Goal: Information Seeking & Learning: Learn about a topic

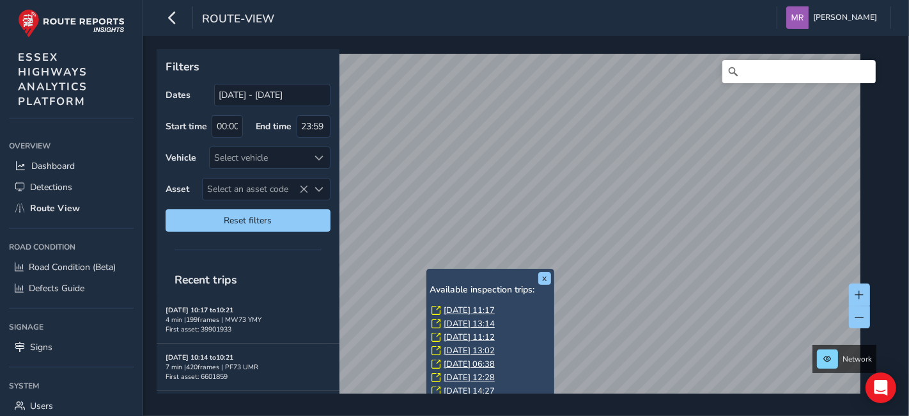
click at [471, 307] on link "[DATE] 11:17" at bounding box center [469, 310] width 51 height 12
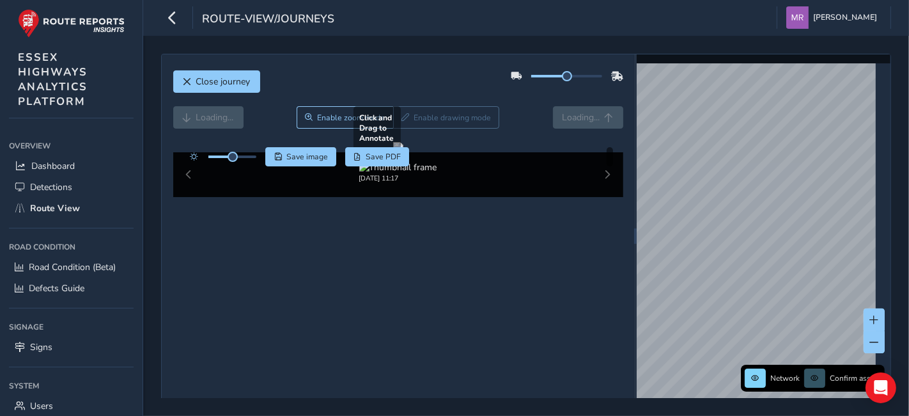
click at [393, 152] on div at bounding box center [398, 147] width 10 height 10
click at [243, 155] on div at bounding box center [232, 156] width 48 height 3
click at [246, 155] on span at bounding box center [243, 157] width 10 height 10
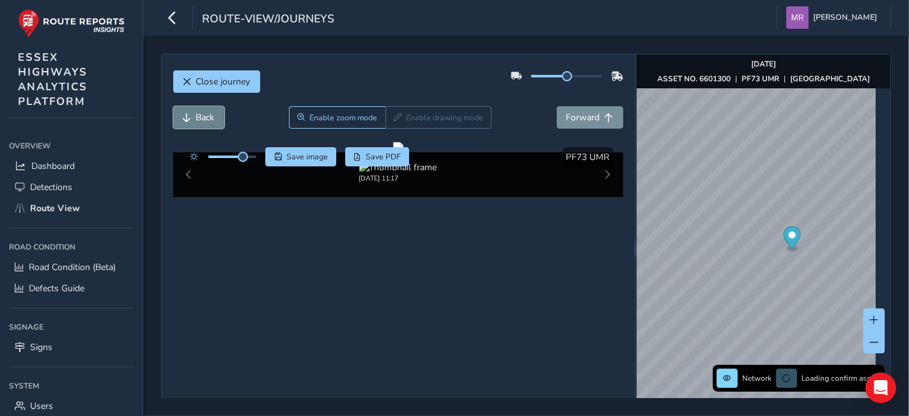
click at [192, 120] on button "Back" at bounding box center [198, 117] width 51 height 22
click at [201, 120] on span "Back" at bounding box center [205, 117] width 19 height 12
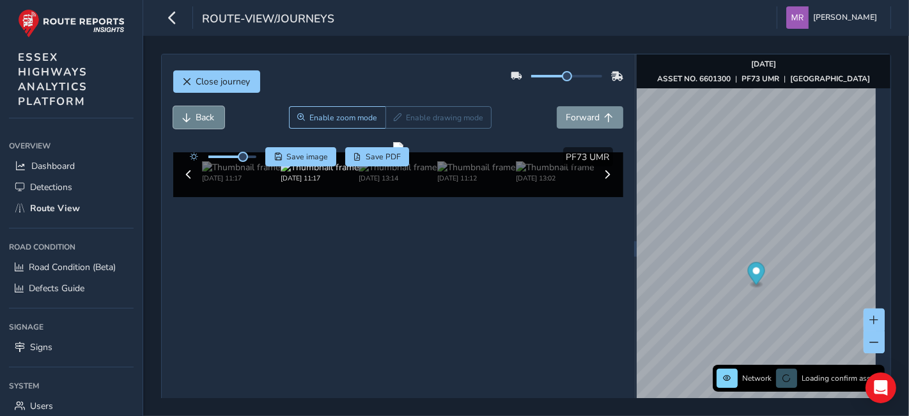
click at [201, 120] on span "Back" at bounding box center [205, 117] width 19 height 12
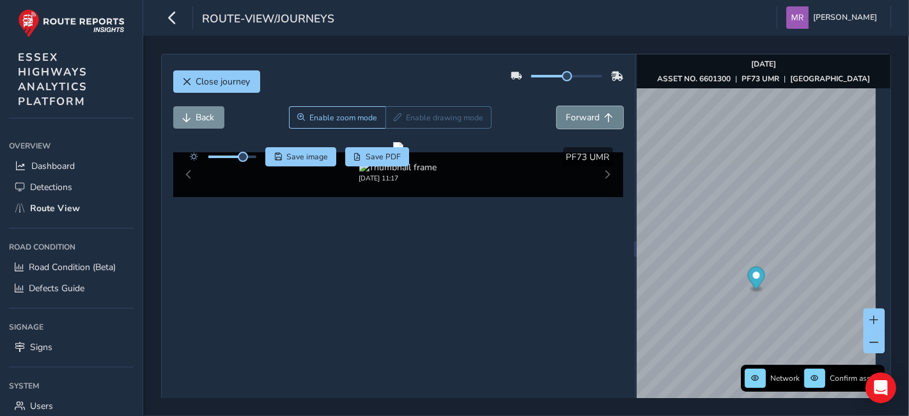
click at [570, 116] on span "Forward" at bounding box center [583, 117] width 34 height 12
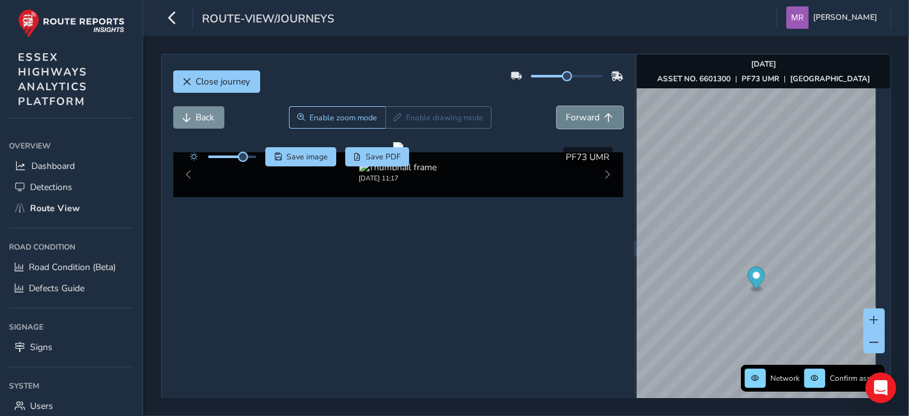
click at [570, 116] on span "Forward" at bounding box center [583, 117] width 34 height 12
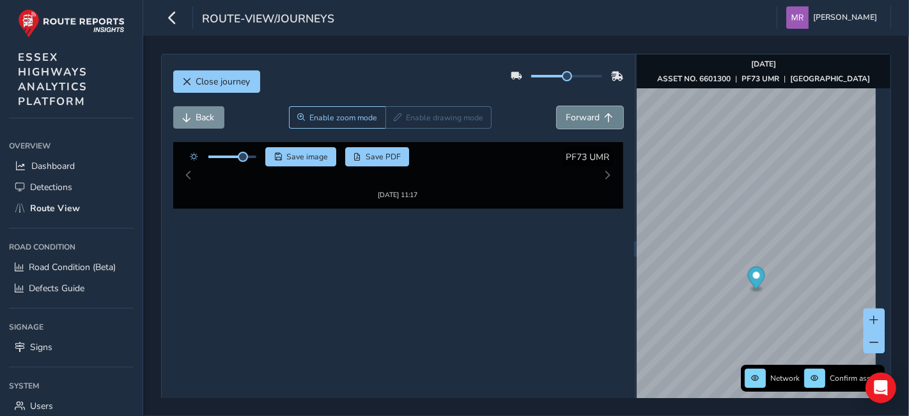
click at [570, 116] on span "Forward" at bounding box center [583, 117] width 34 height 12
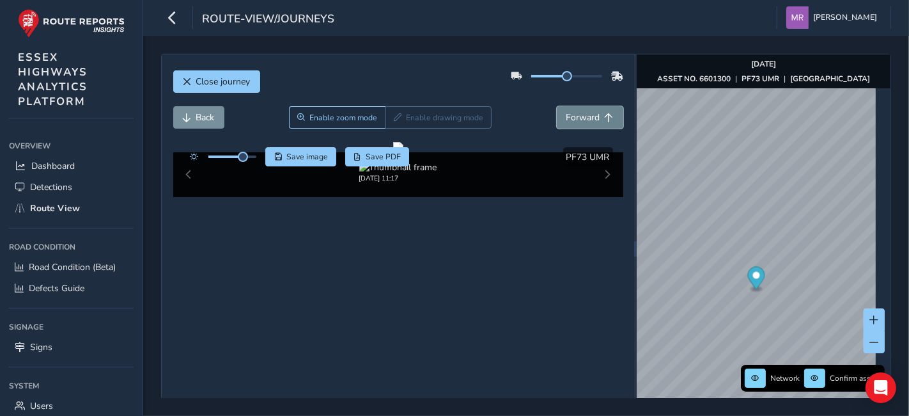
click at [570, 116] on span "Forward" at bounding box center [583, 117] width 34 height 12
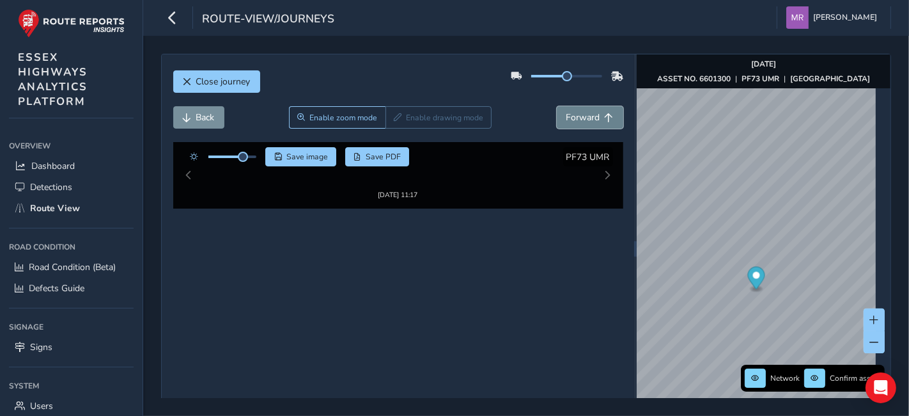
click at [570, 116] on span "Forward" at bounding box center [583, 117] width 34 height 12
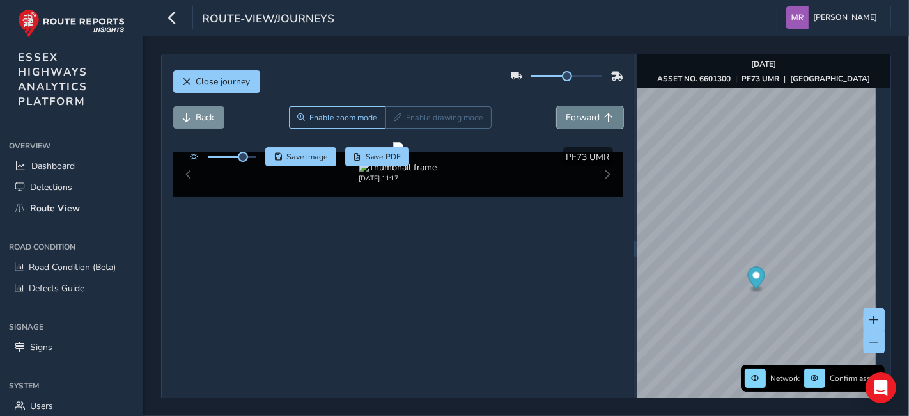
click at [570, 116] on span "Forward" at bounding box center [583, 117] width 34 height 12
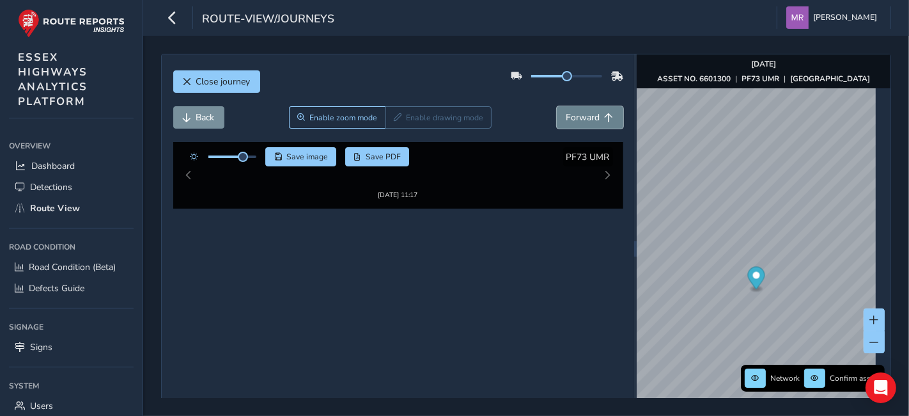
click at [570, 116] on span "Forward" at bounding box center [583, 117] width 34 height 12
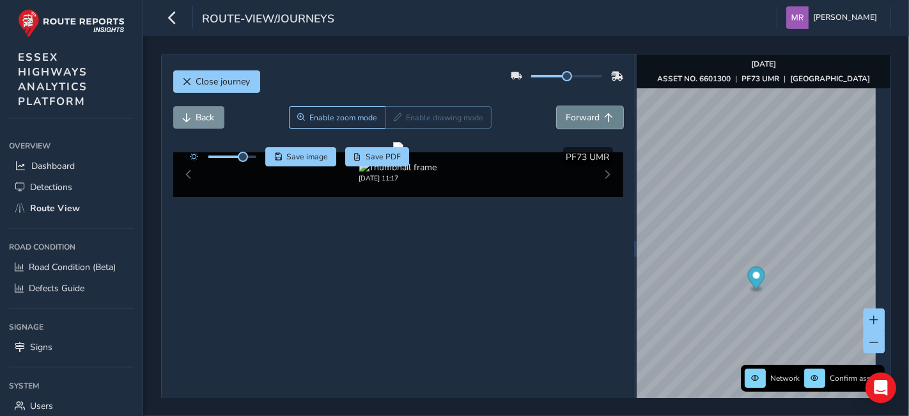
click at [570, 116] on span "Forward" at bounding box center [583, 117] width 34 height 12
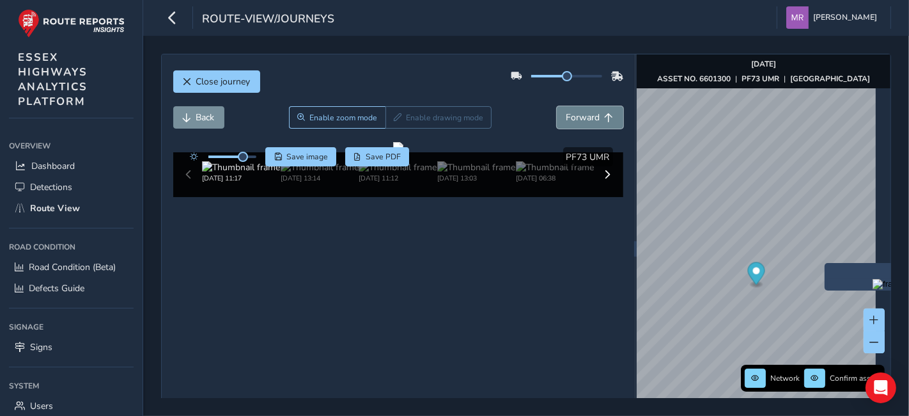
click at [567, 113] on span "Forward" at bounding box center [583, 117] width 34 height 12
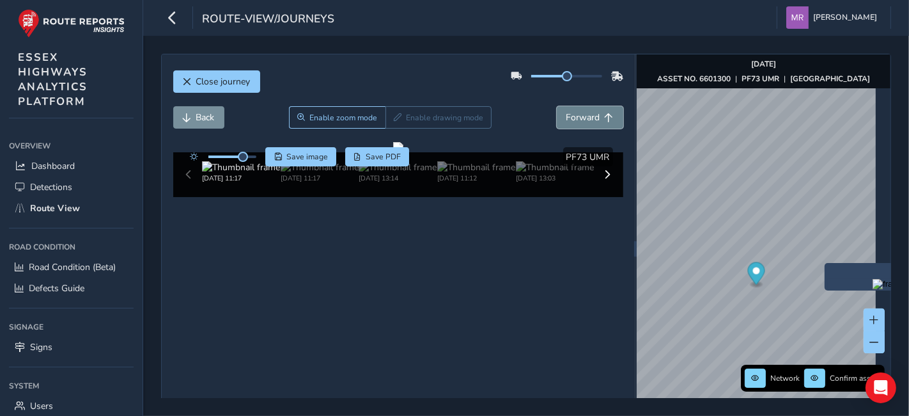
click at [567, 113] on span "Forward" at bounding box center [583, 117] width 34 height 12
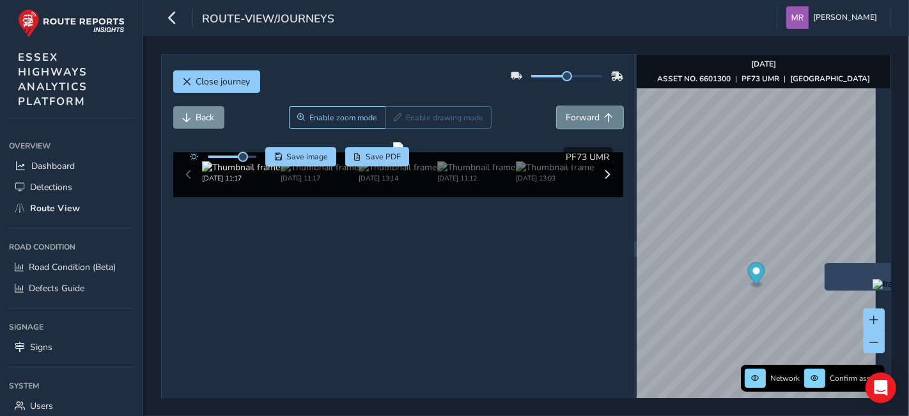
click at [567, 113] on span "Forward" at bounding box center [583, 117] width 34 height 12
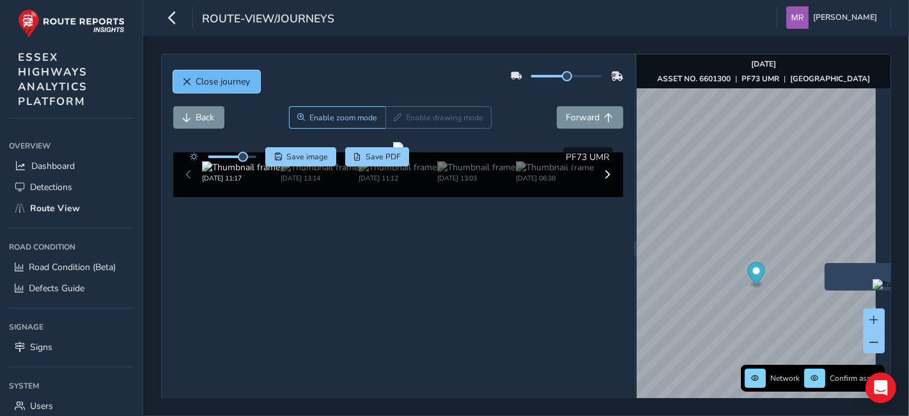
click at [202, 74] on button "Close journey" at bounding box center [216, 81] width 87 height 22
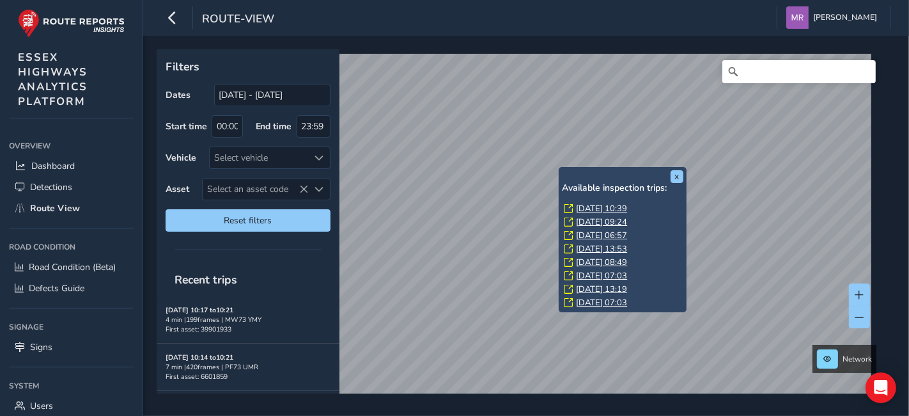
click at [581, 205] on link "[DATE] 10:39" at bounding box center [601, 209] width 51 height 12
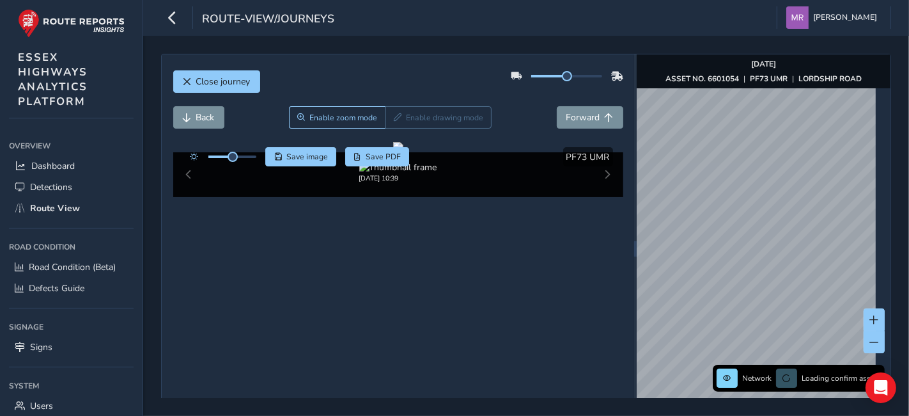
click at [256, 157] on div "Save image Save PDF" at bounding box center [296, 156] width 226 height 19
click at [252, 155] on div at bounding box center [232, 156] width 48 height 3
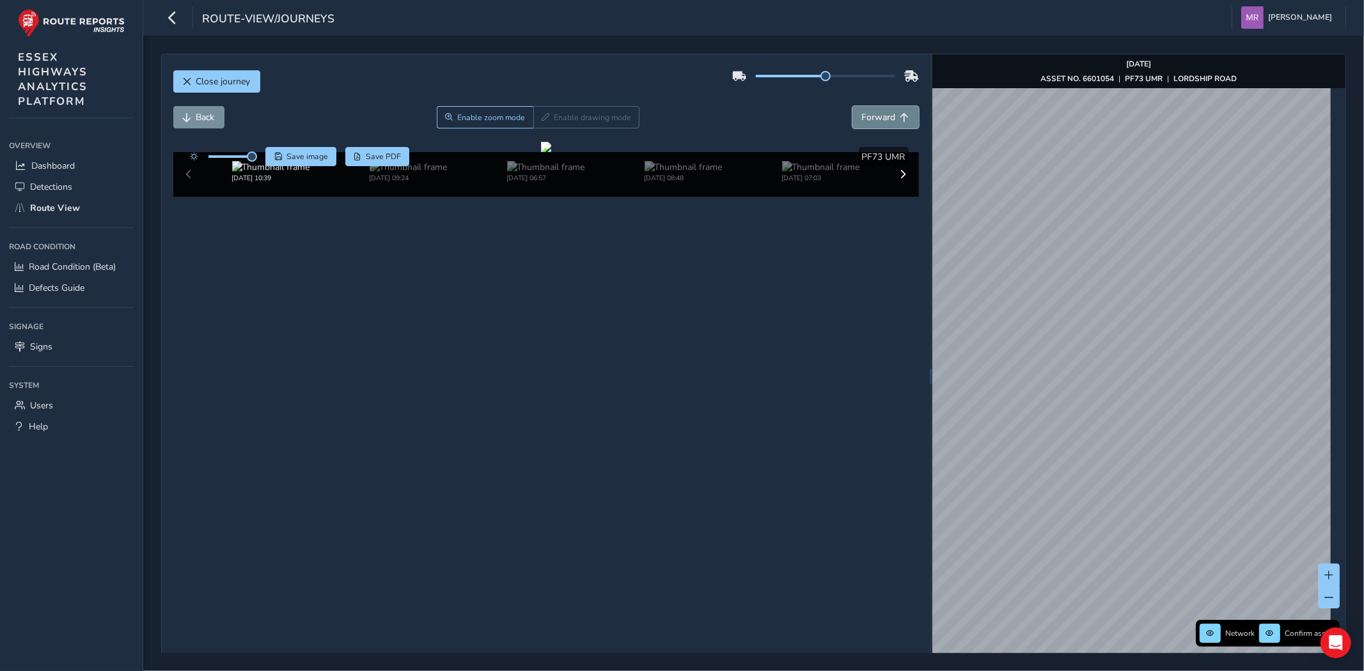
click at [870, 119] on span "Forward" at bounding box center [879, 117] width 34 height 12
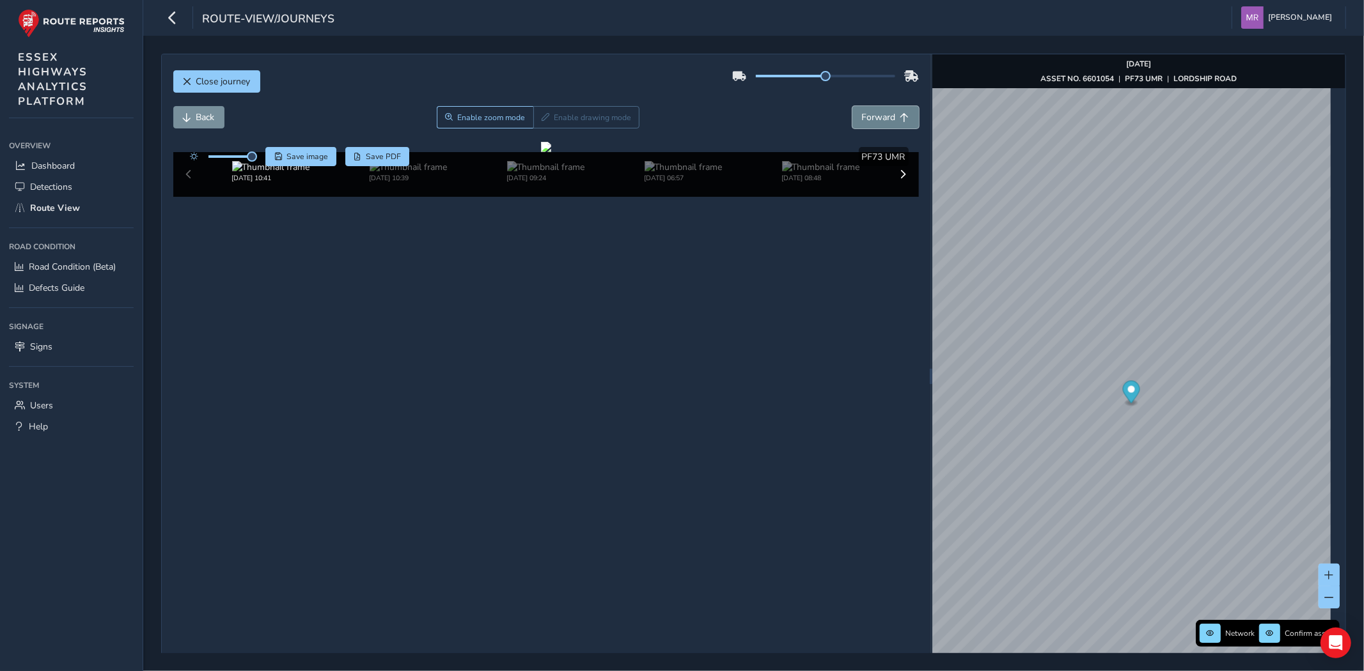
click at [870, 119] on span "Forward" at bounding box center [879, 117] width 34 height 12
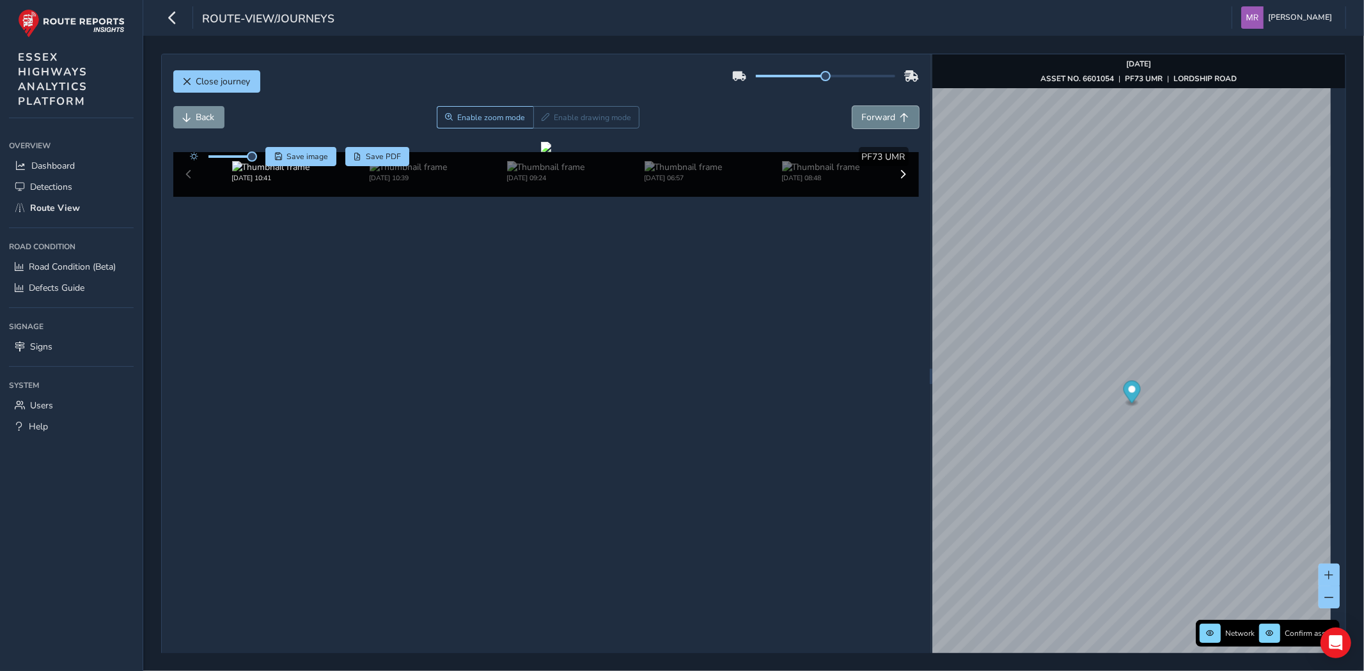
click at [870, 119] on span "Forward" at bounding box center [879, 117] width 34 height 12
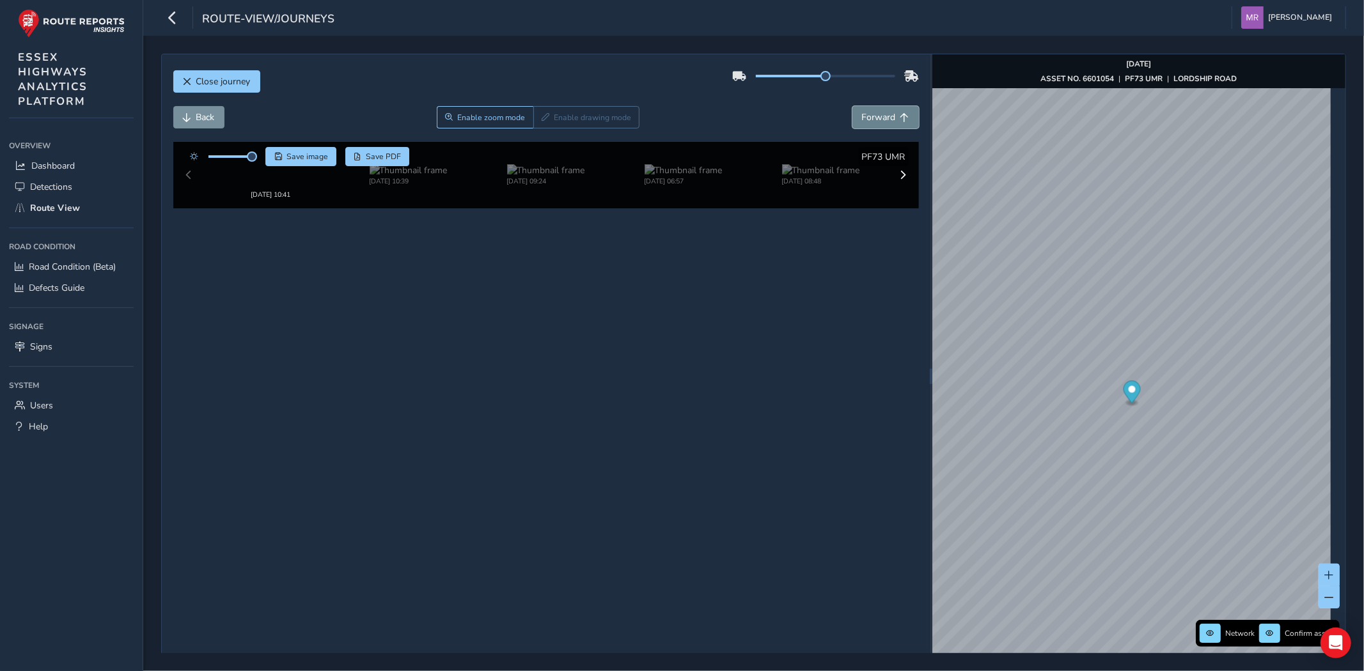
click at [870, 119] on span "Forward" at bounding box center [879, 117] width 34 height 12
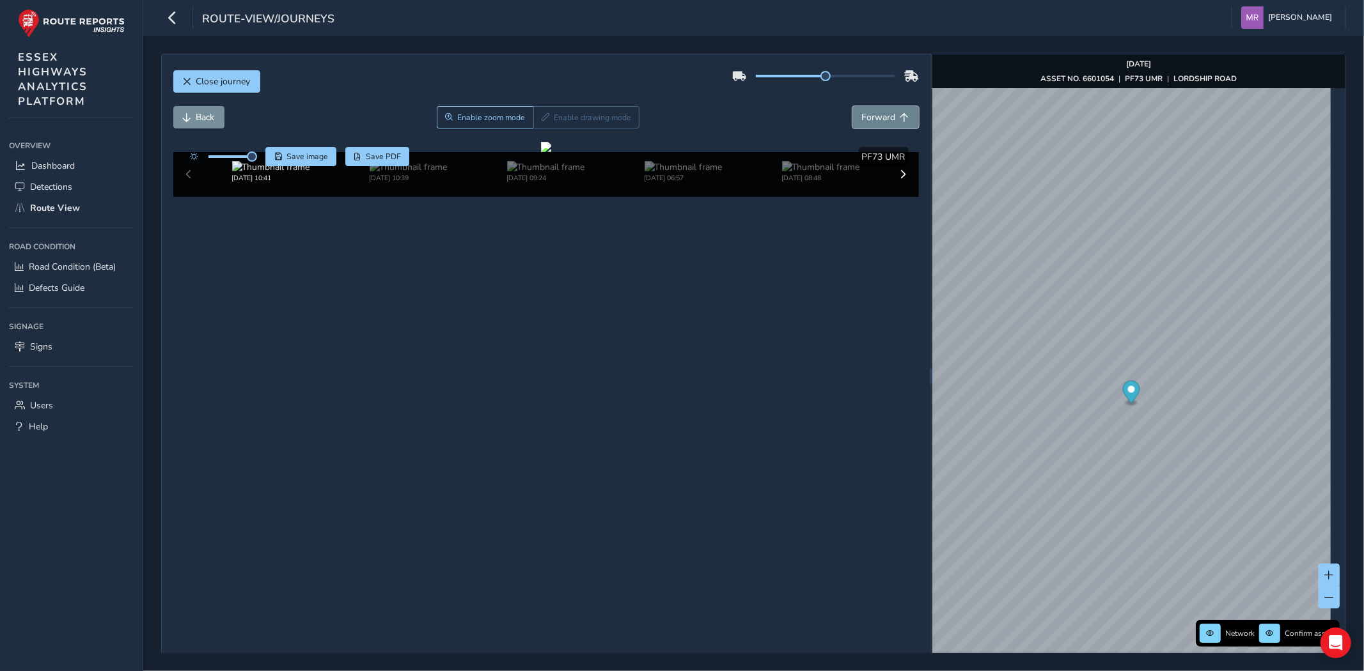
click at [870, 119] on span "Forward" at bounding box center [879, 117] width 34 height 12
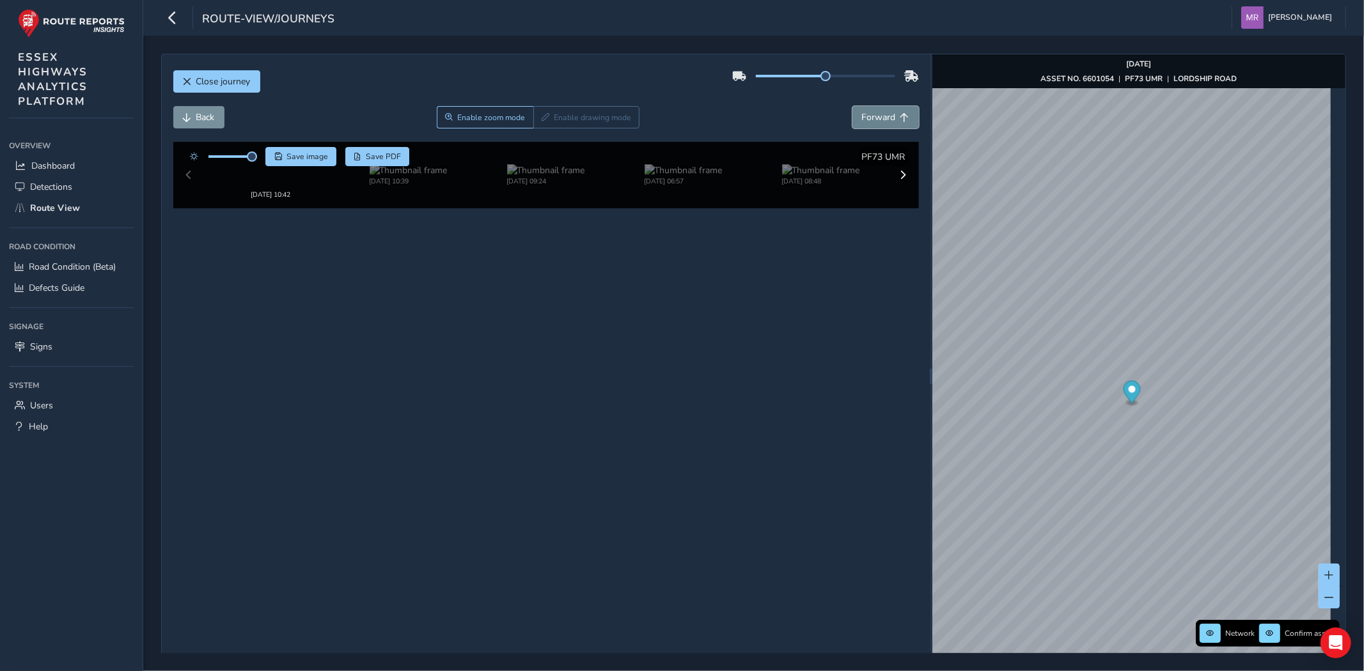
click at [870, 119] on span "Forward" at bounding box center [879, 117] width 34 height 12
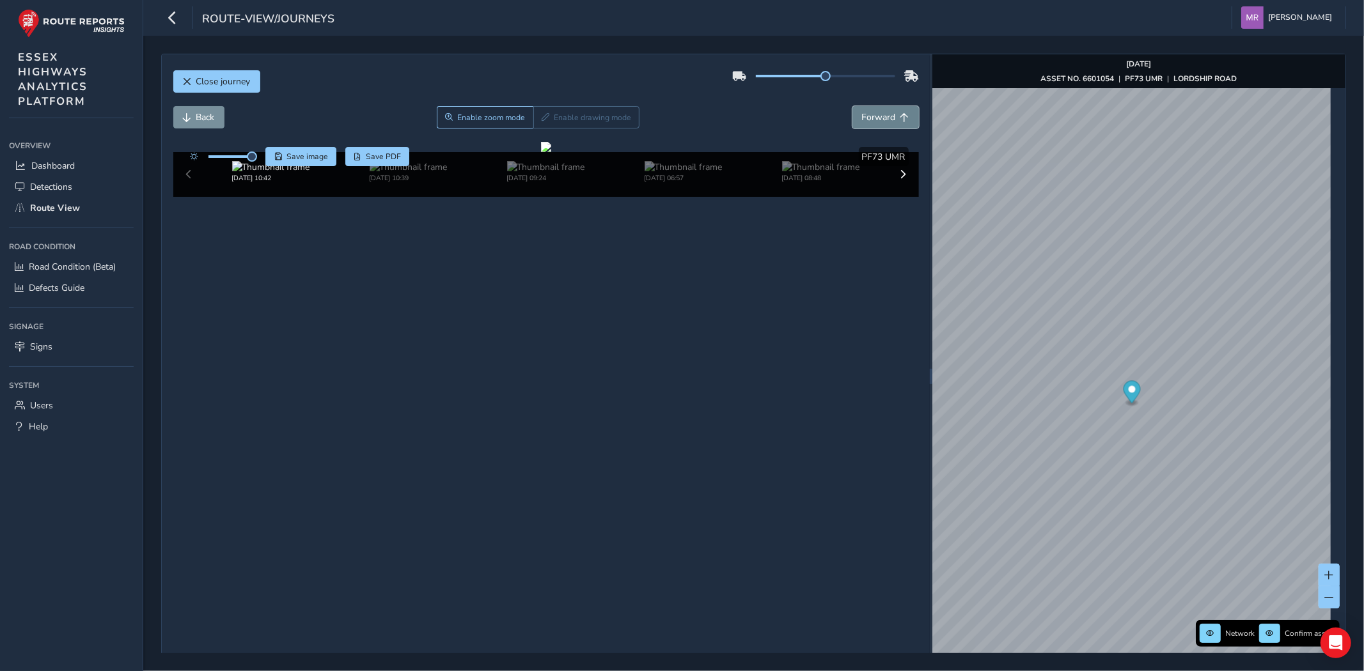
click at [870, 119] on span "Forward" at bounding box center [879, 117] width 34 height 12
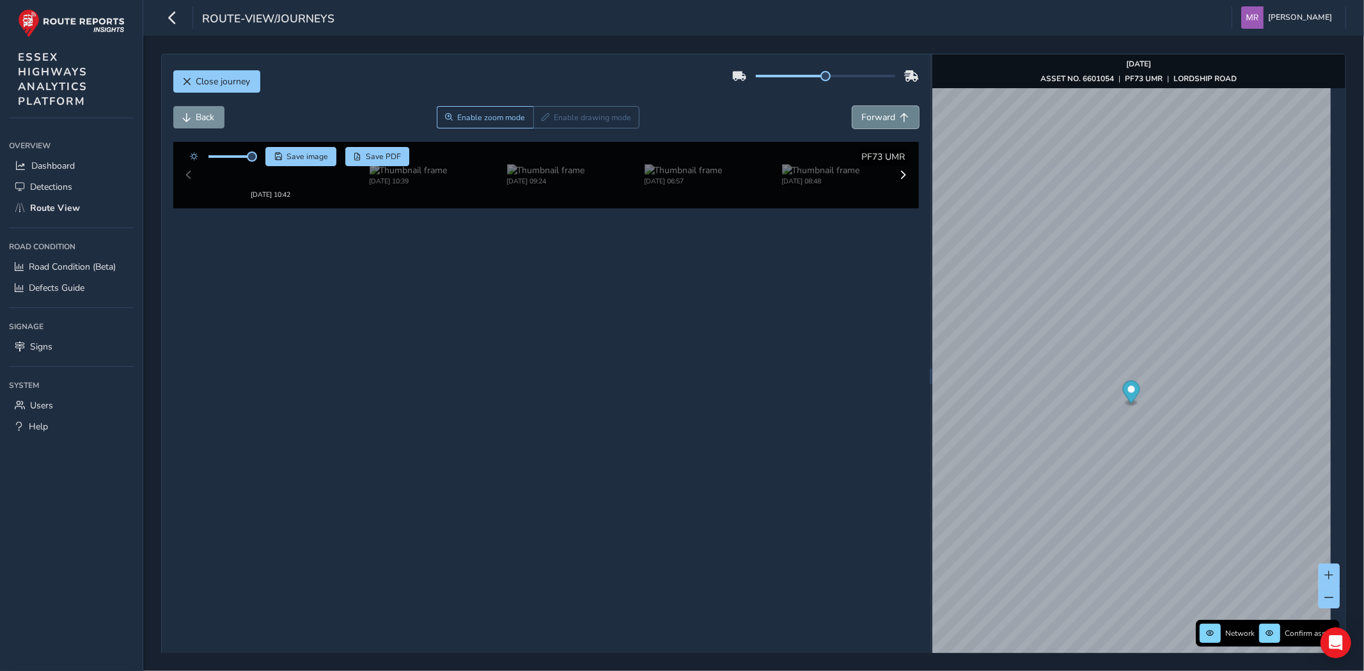
click at [870, 119] on span "Forward" at bounding box center [879, 117] width 34 height 12
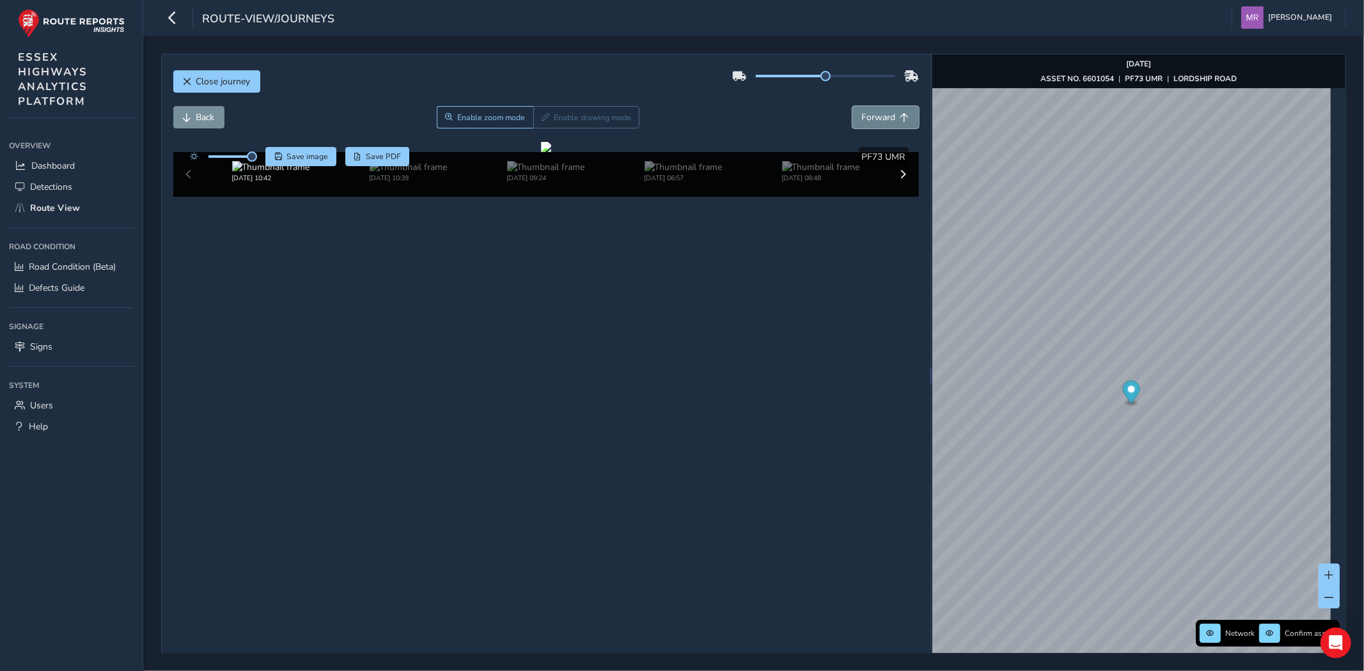
click at [870, 119] on span "Forward" at bounding box center [879, 117] width 34 height 12
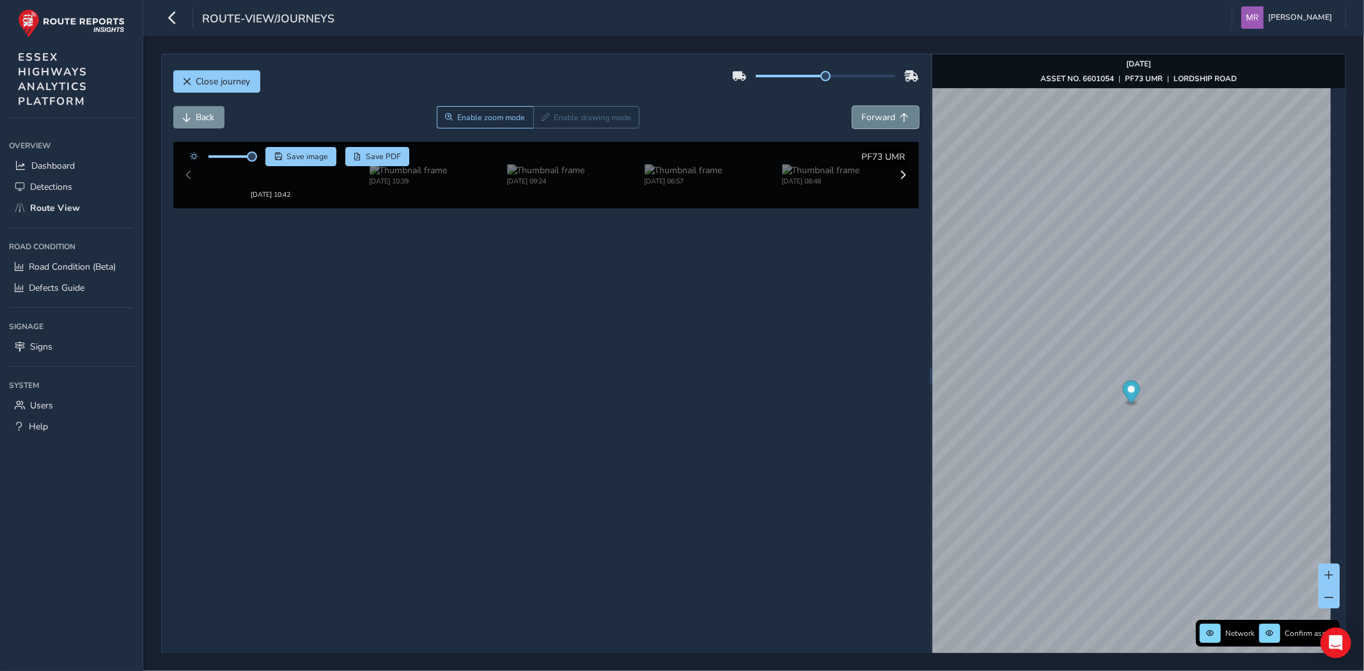
click at [870, 119] on span "Forward" at bounding box center [879, 117] width 34 height 12
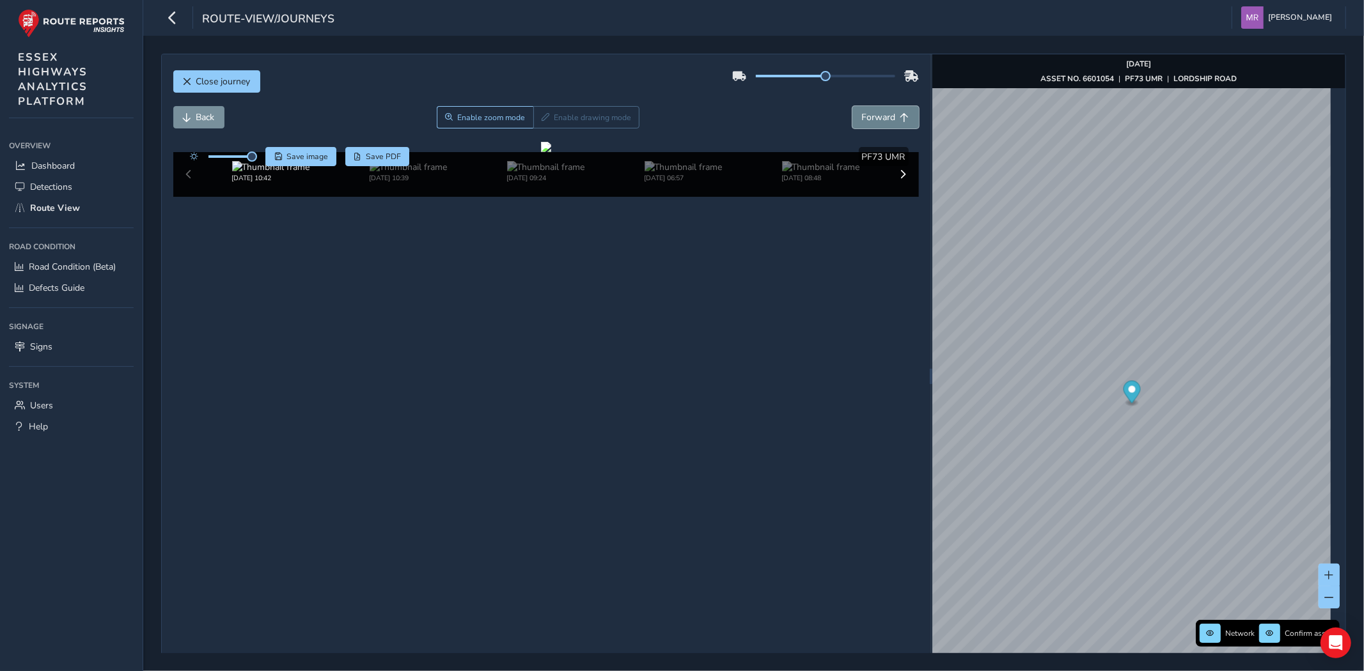
click at [870, 119] on span "Forward" at bounding box center [879, 117] width 34 height 12
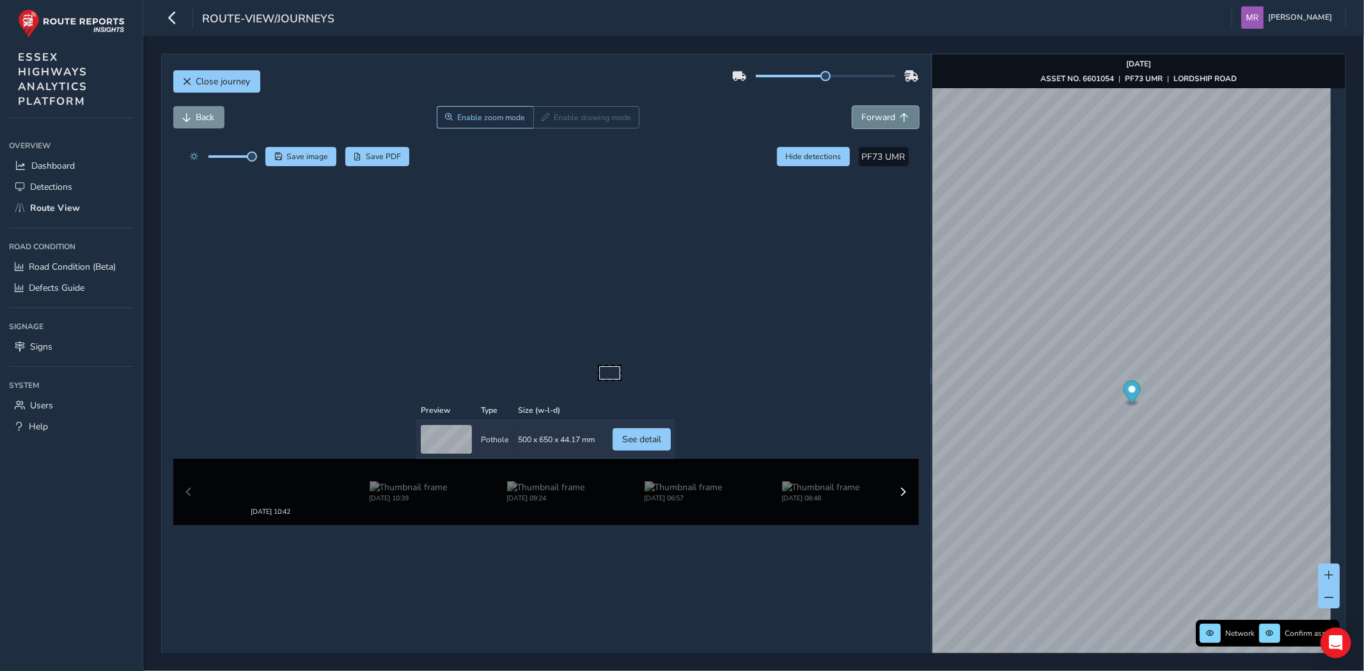
click at [870, 119] on span "Forward" at bounding box center [879, 117] width 34 height 12
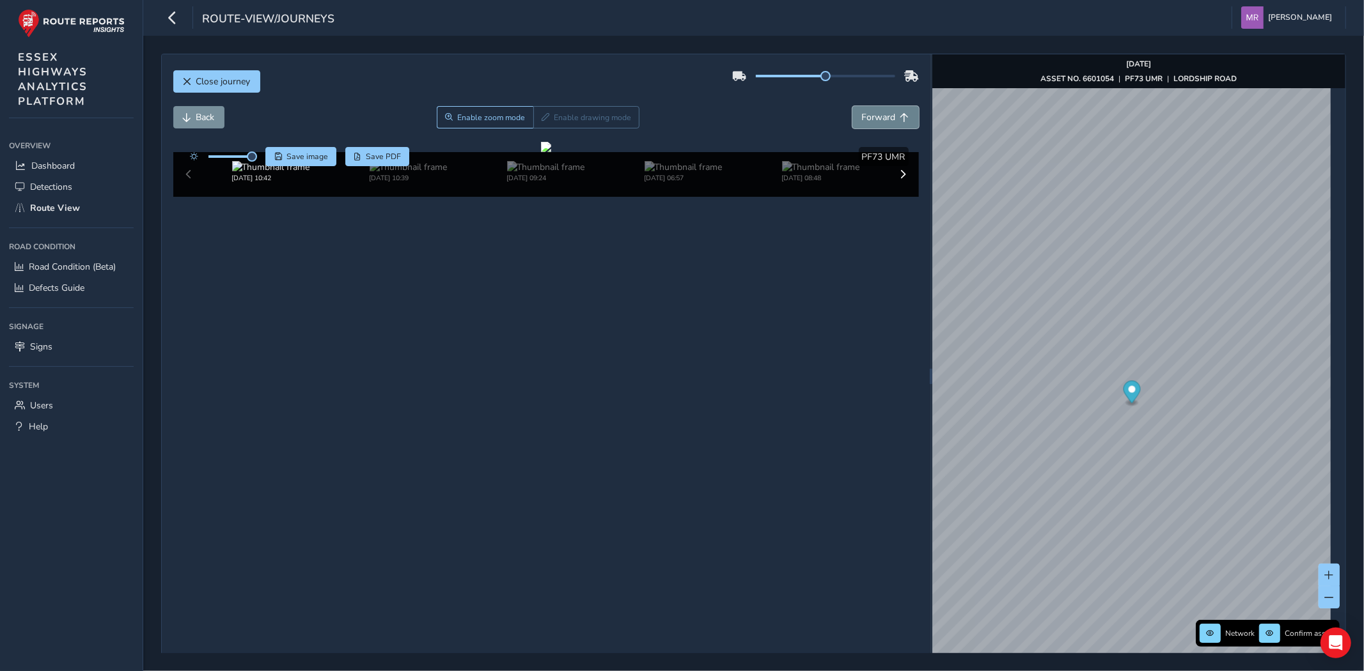
click at [870, 119] on span "Forward" at bounding box center [879, 117] width 34 height 12
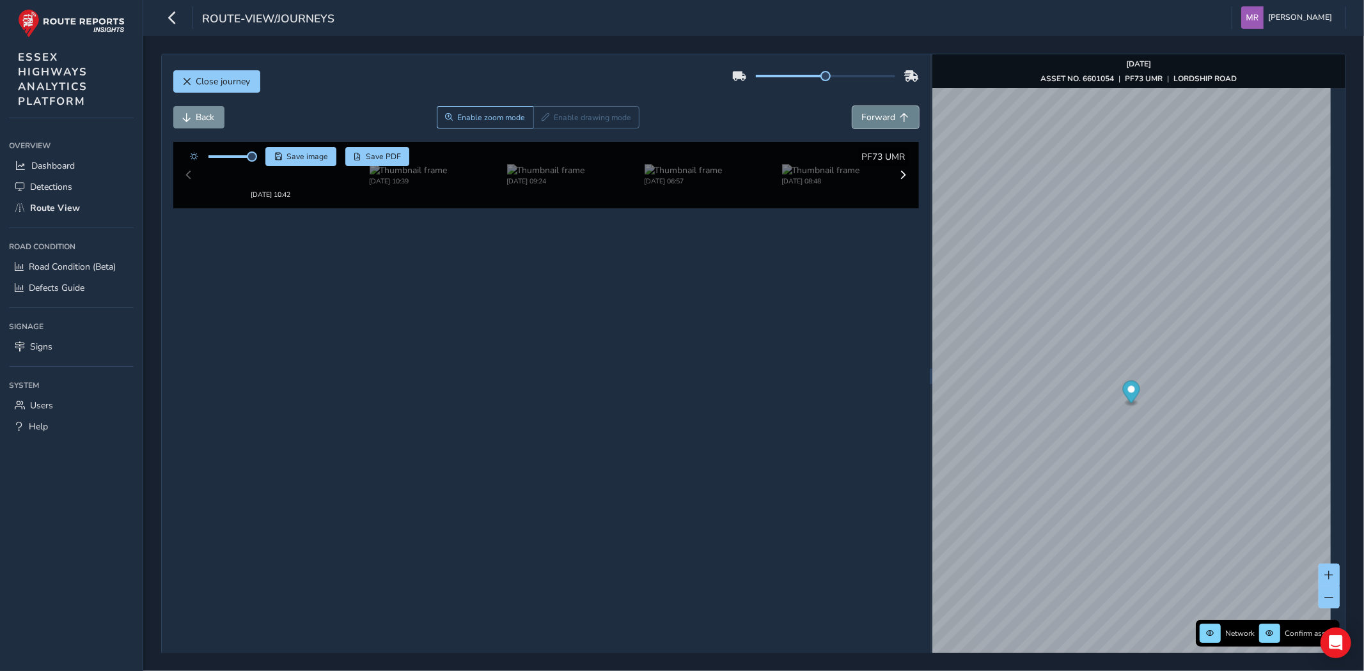
click at [870, 119] on span "Forward" at bounding box center [879, 117] width 34 height 12
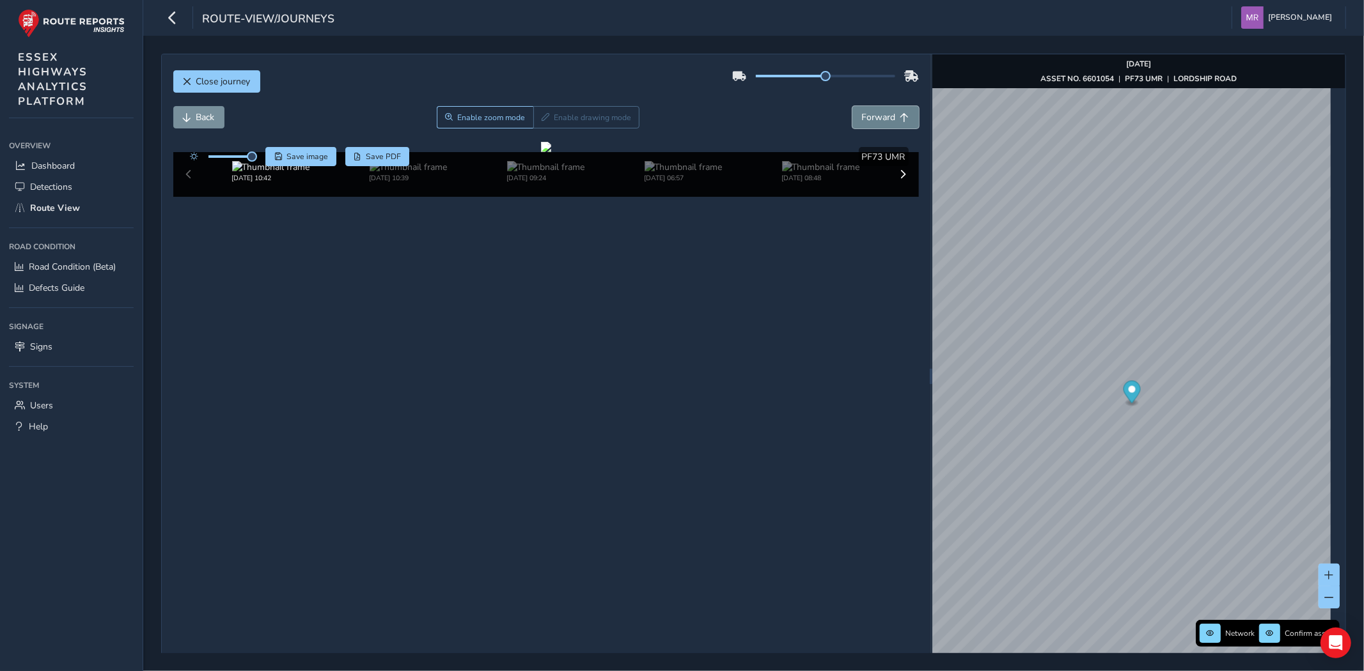
click at [870, 119] on span "Forward" at bounding box center [879, 117] width 34 height 12
click at [196, 123] on span "Back" at bounding box center [205, 117] width 19 height 12
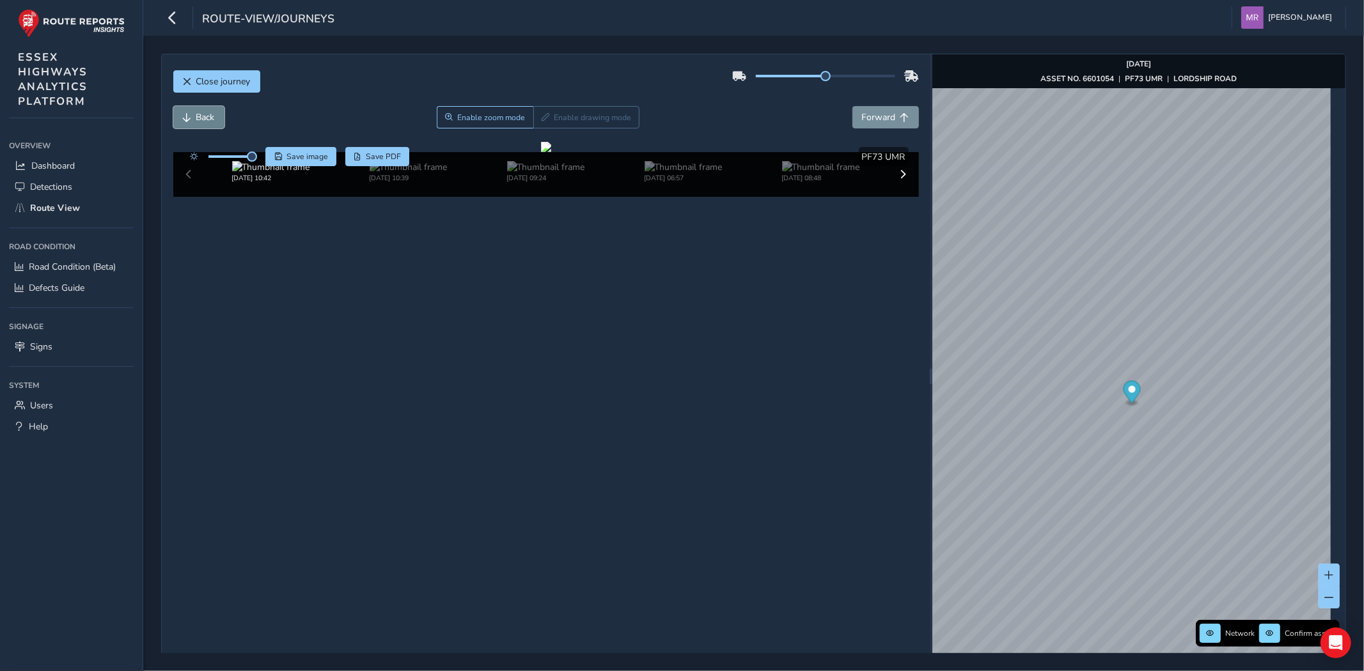
click at [196, 123] on span "Back" at bounding box center [205, 117] width 19 height 12
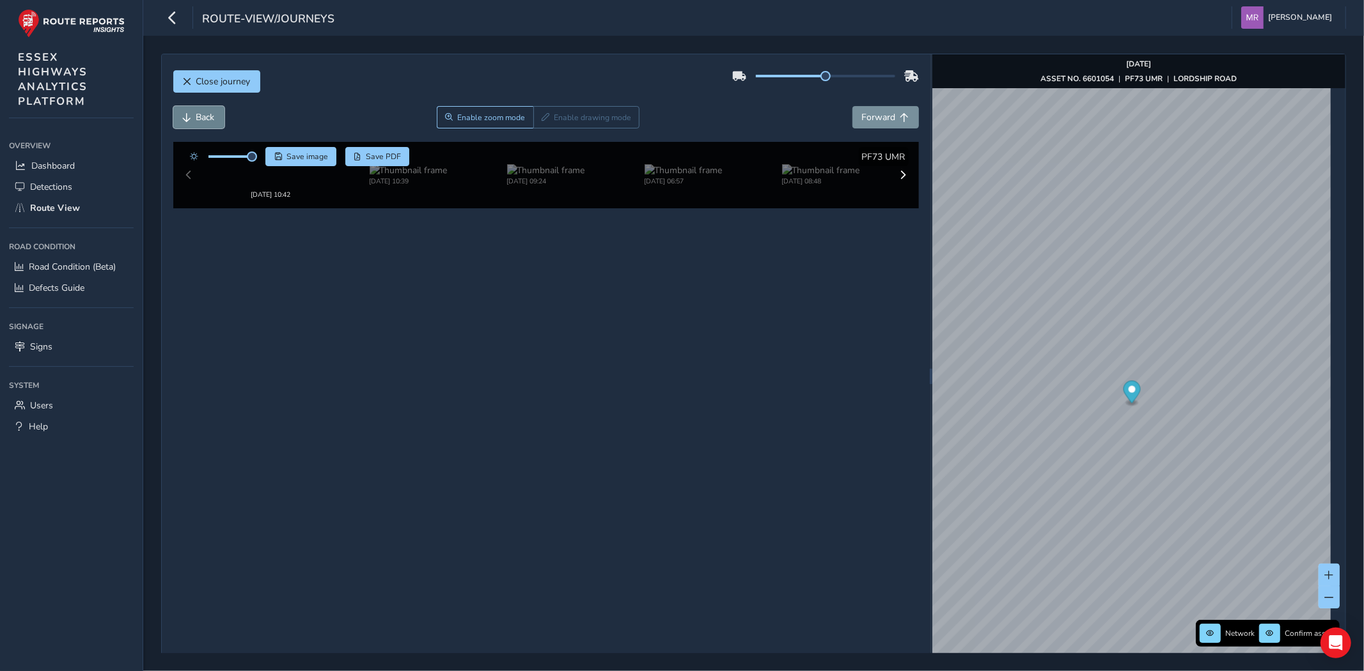
click at [196, 123] on span "Back" at bounding box center [205, 117] width 19 height 12
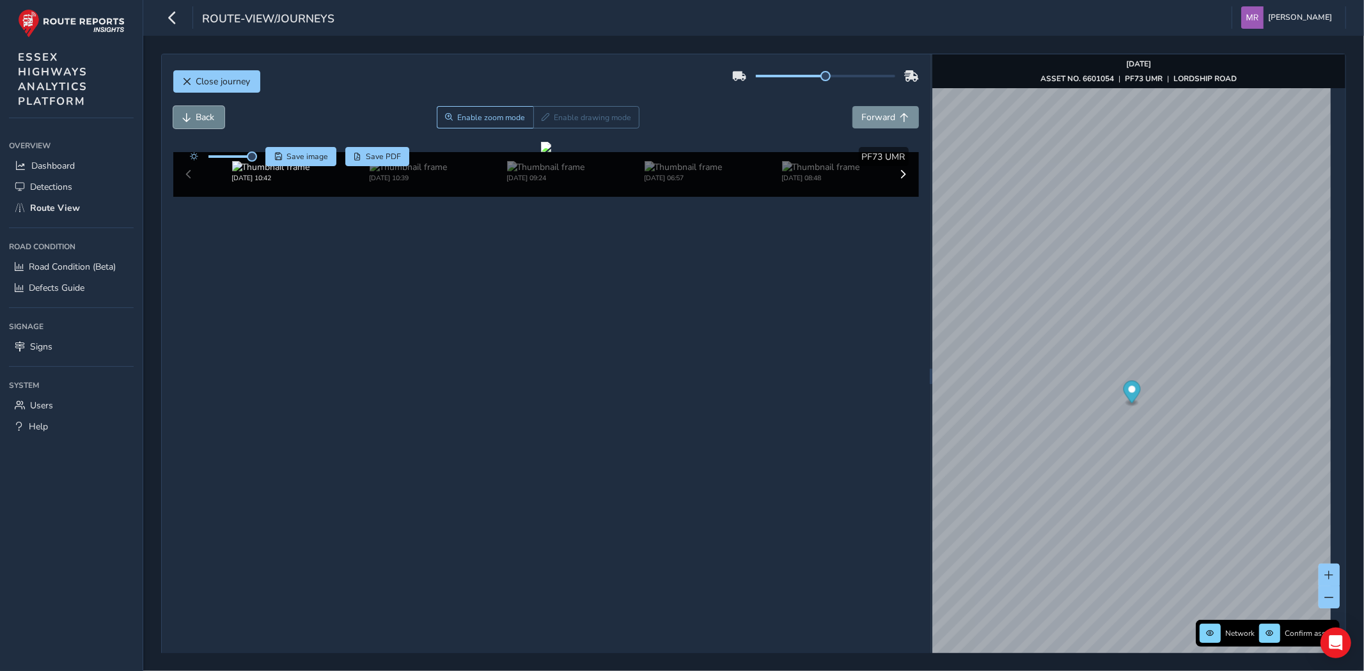
click at [196, 123] on span "Back" at bounding box center [205, 117] width 19 height 12
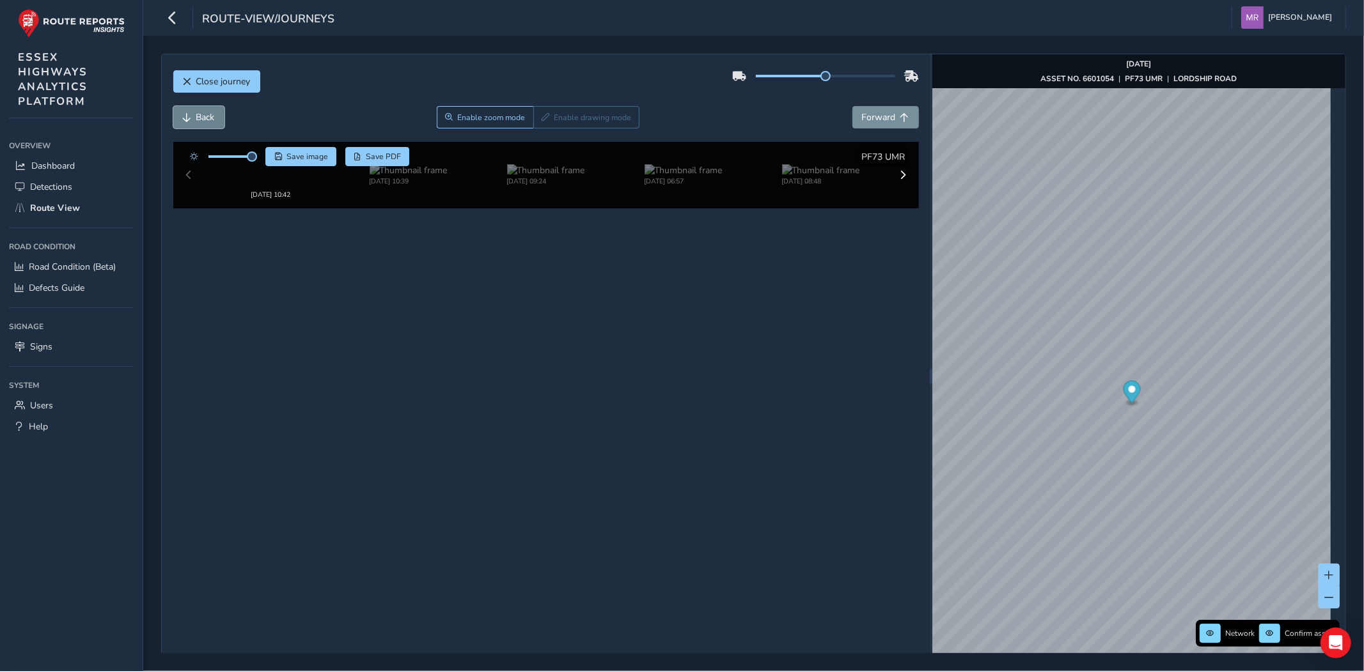
click at [196, 123] on span "Back" at bounding box center [205, 117] width 19 height 12
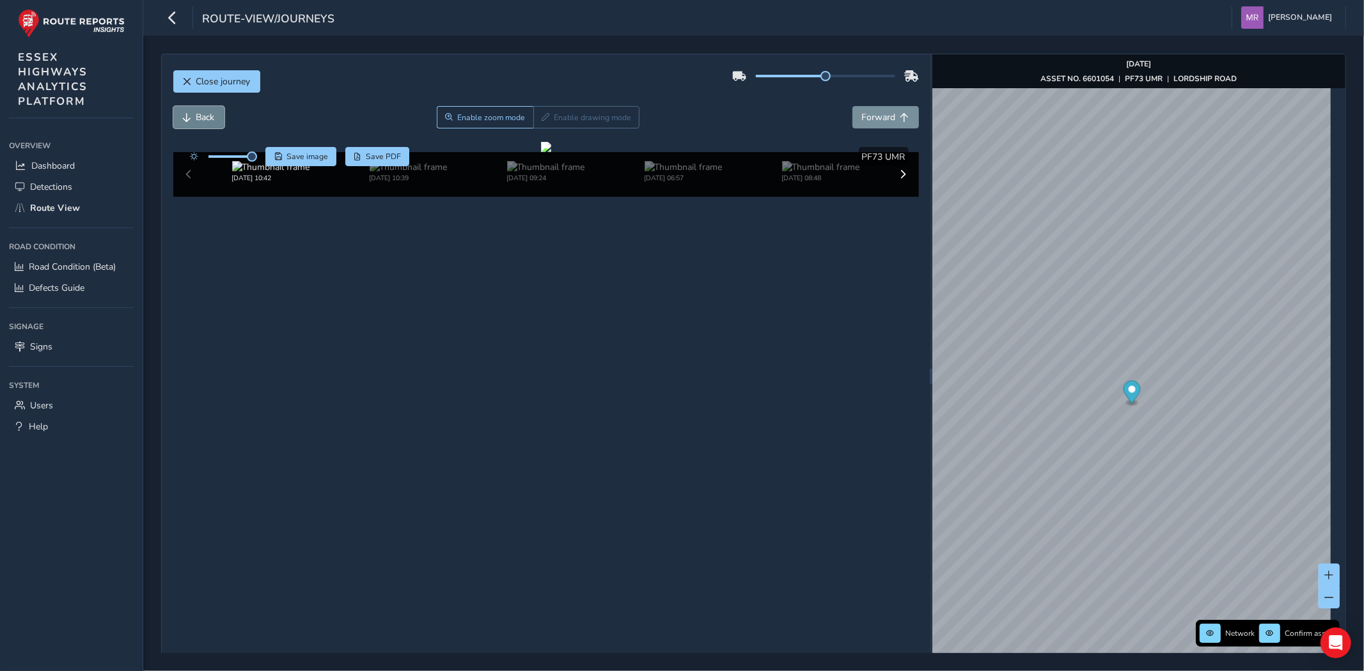
click at [196, 123] on span "Back" at bounding box center [205, 117] width 19 height 12
click at [880, 121] on span "Forward" at bounding box center [879, 117] width 34 height 12
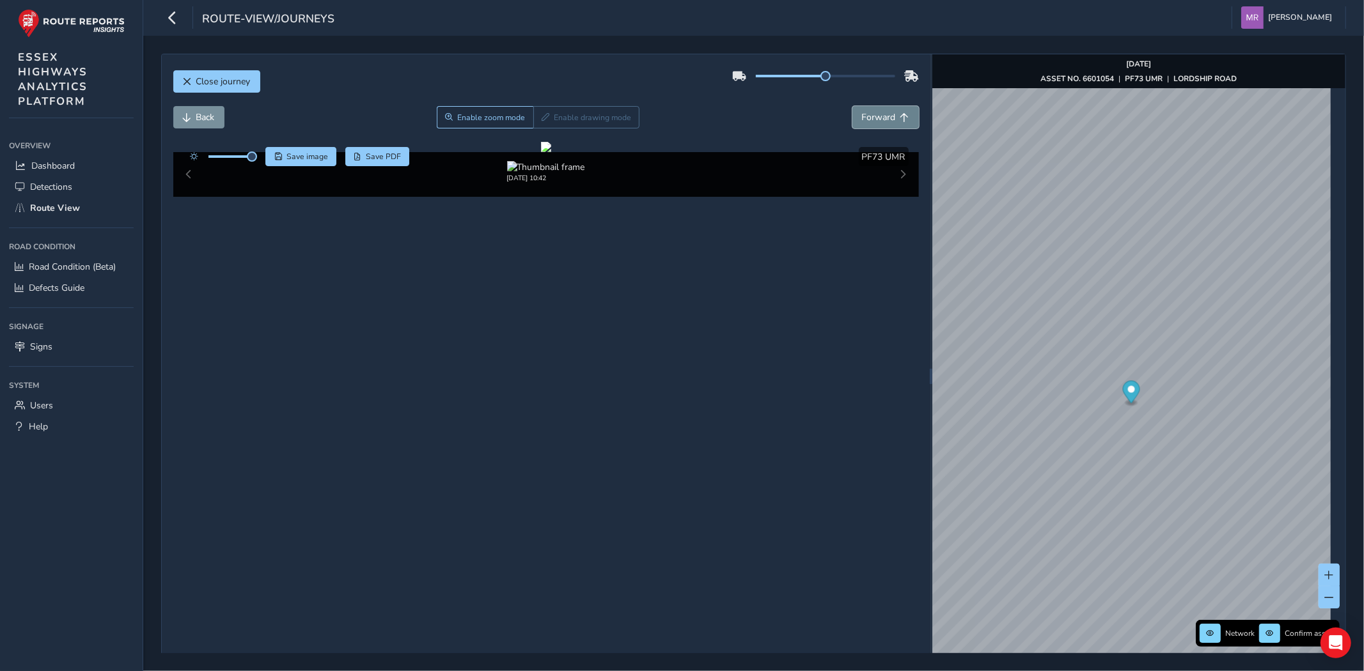
click at [880, 121] on span "Forward" at bounding box center [879, 117] width 34 height 12
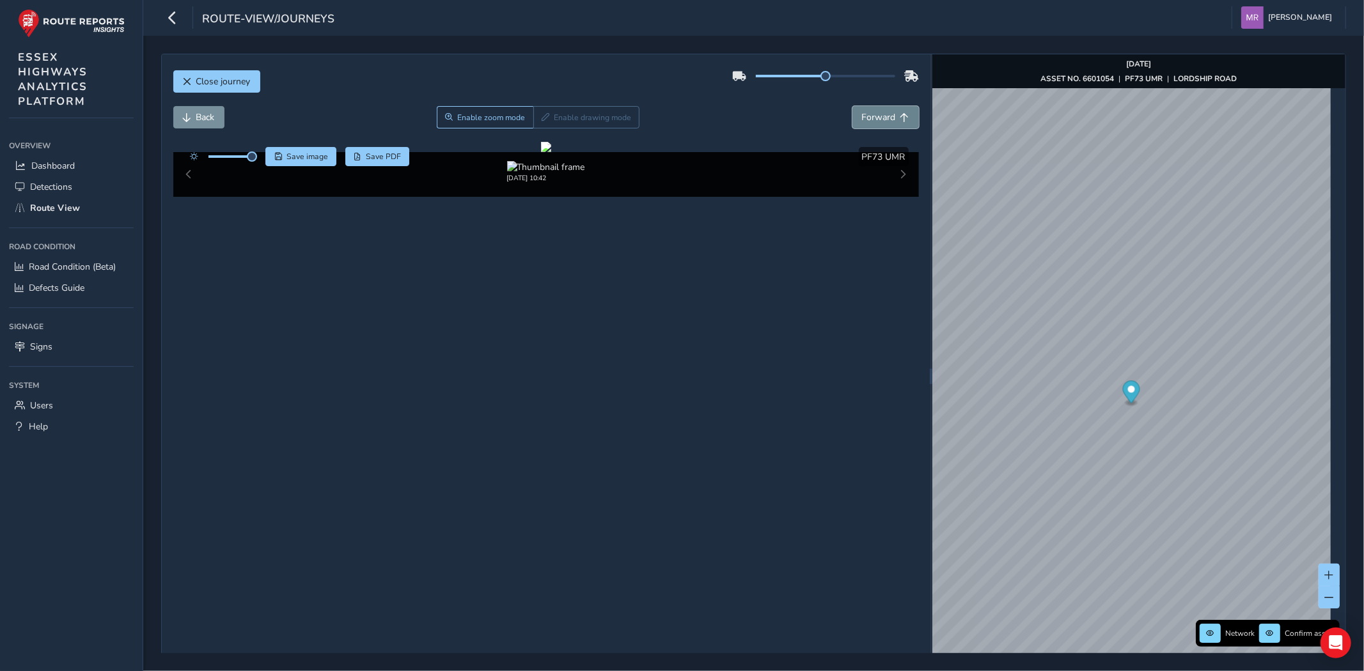
click at [880, 121] on span "Forward" at bounding box center [879, 117] width 34 height 12
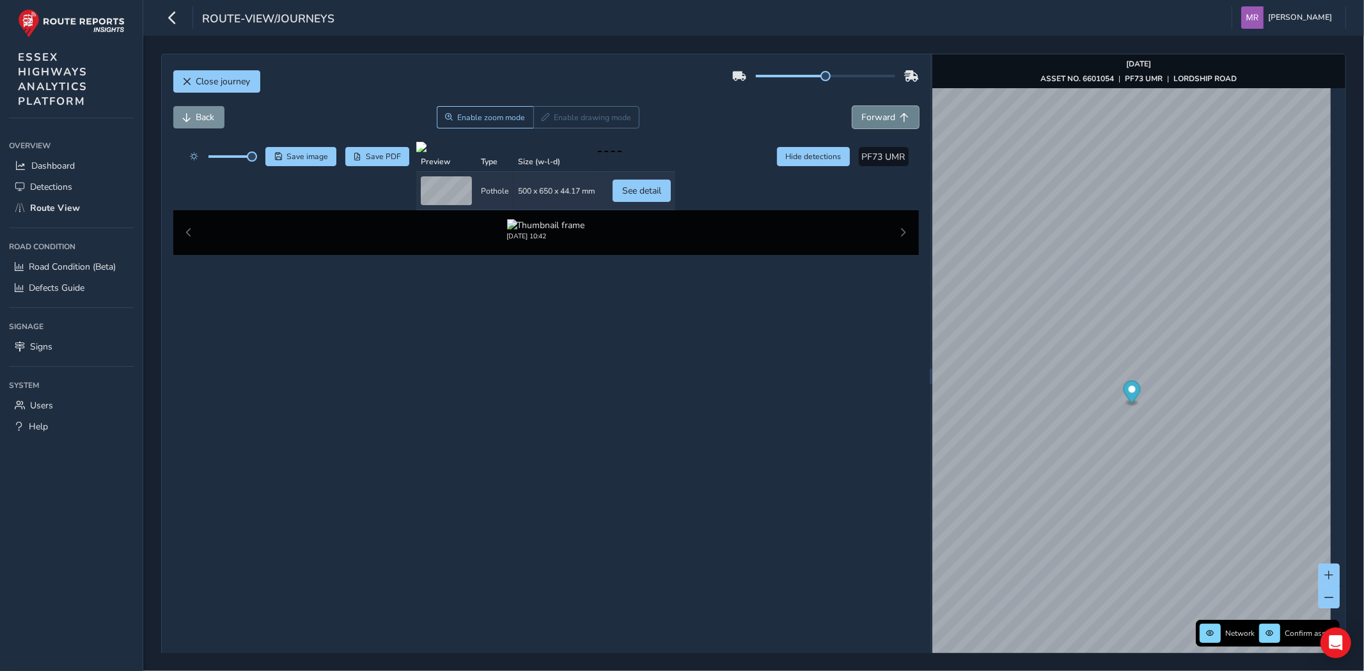
click at [880, 121] on span "Forward" at bounding box center [879, 117] width 34 height 12
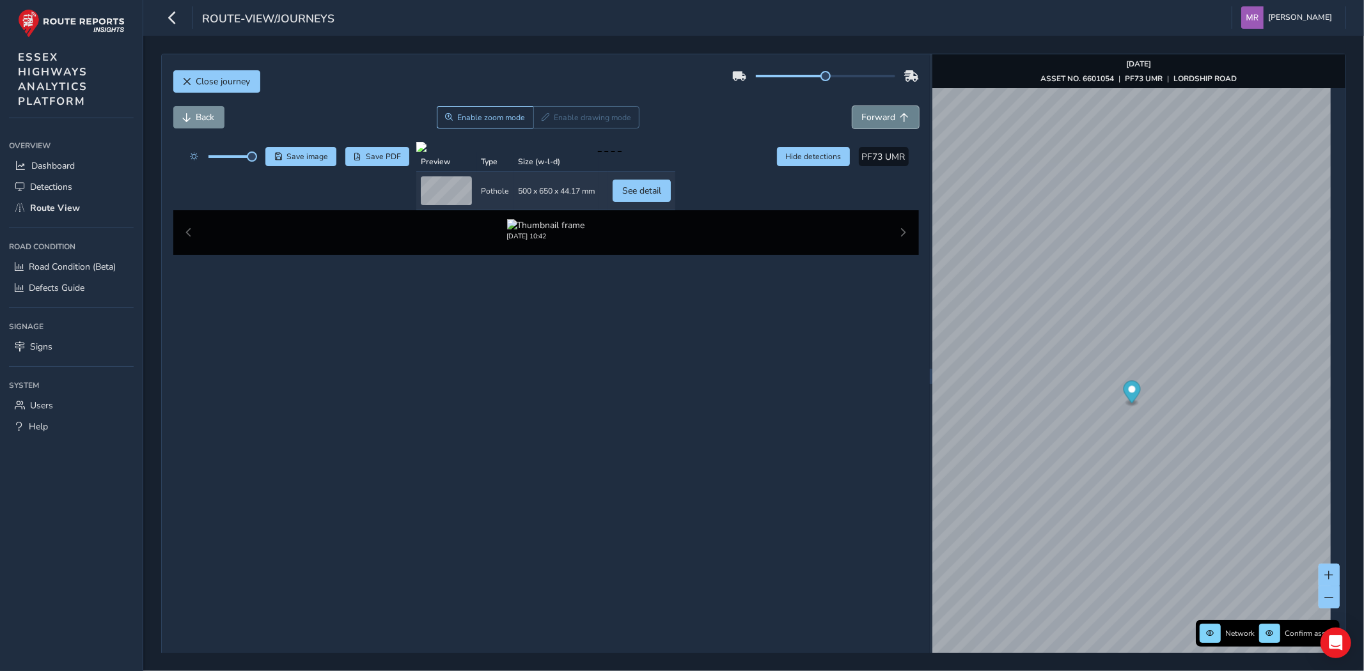
click at [880, 121] on span "Forward" at bounding box center [879, 117] width 34 height 12
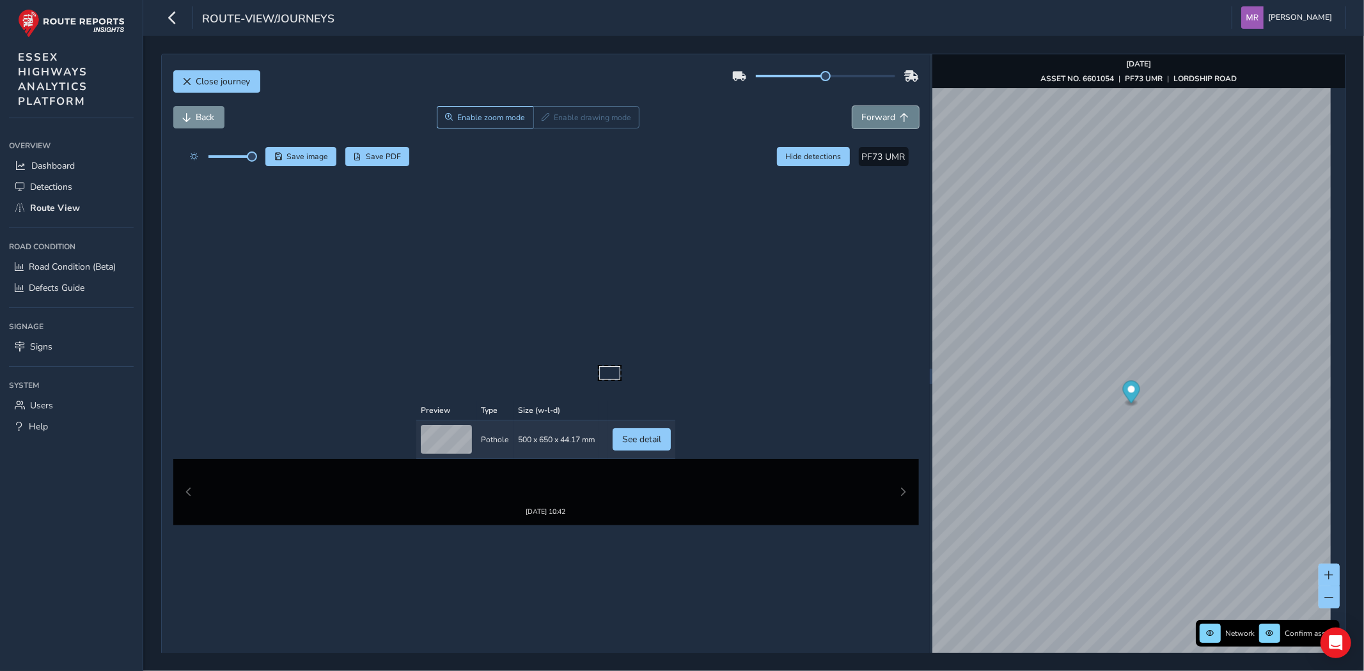
click at [880, 121] on span "Forward" at bounding box center [879, 117] width 34 height 12
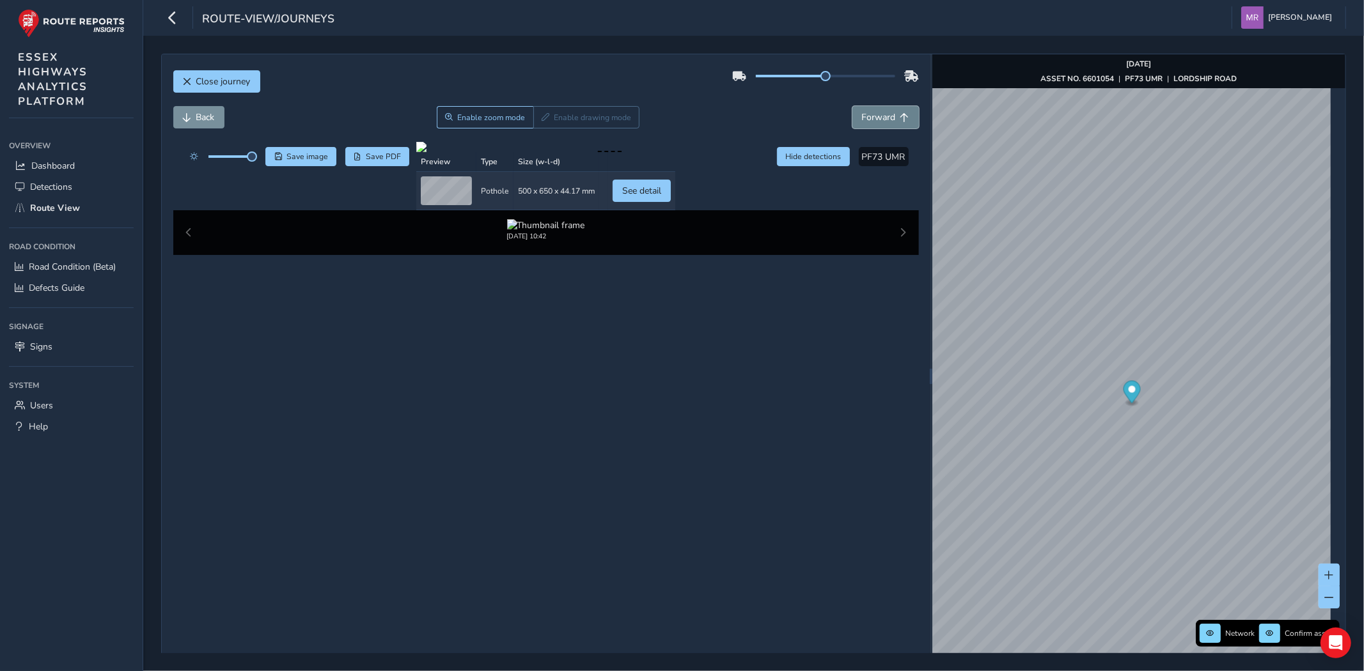
click at [880, 121] on span "Forward" at bounding box center [879, 117] width 34 height 12
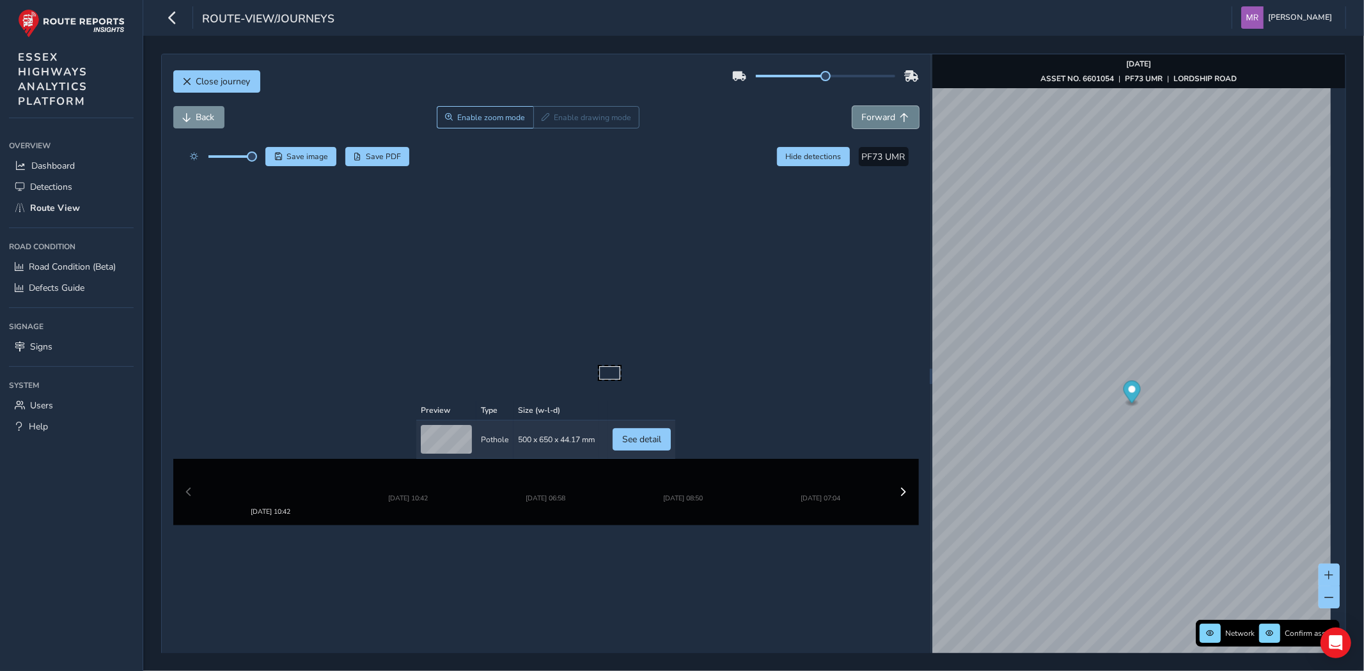
click at [880, 121] on span "Forward" at bounding box center [879, 117] width 34 height 12
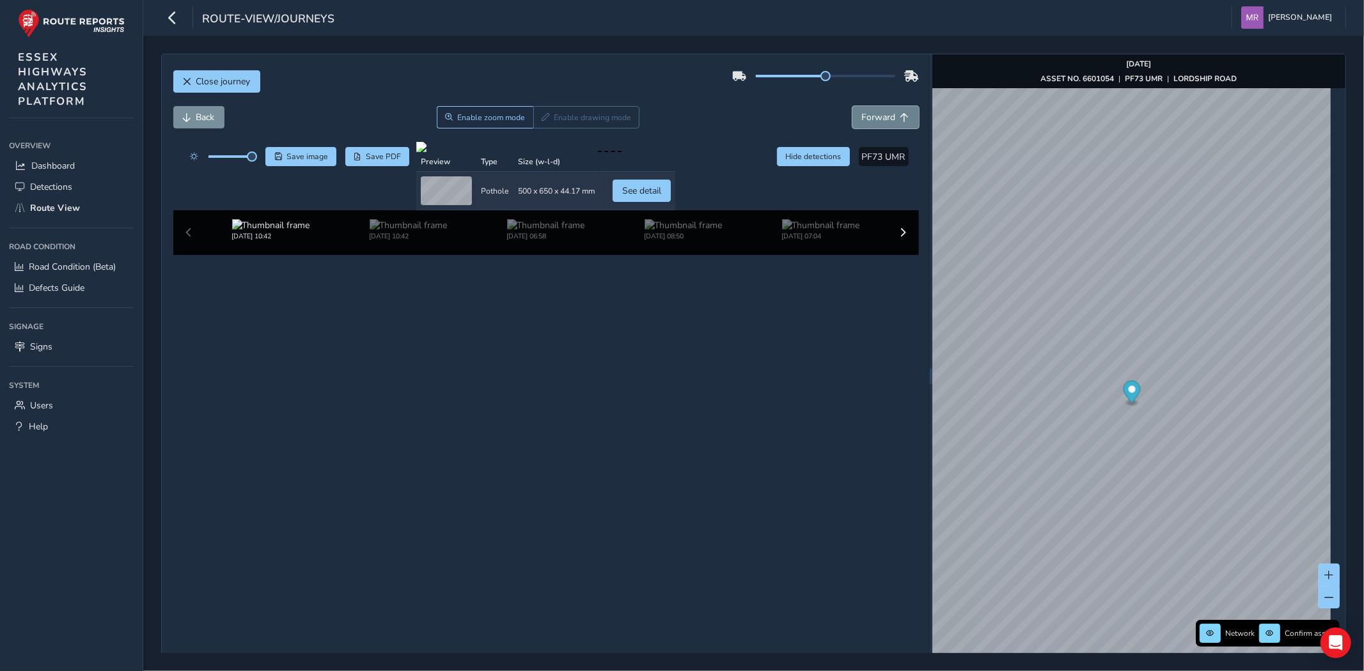
click at [880, 121] on span "Forward" at bounding box center [879, 117] width 34 height 12
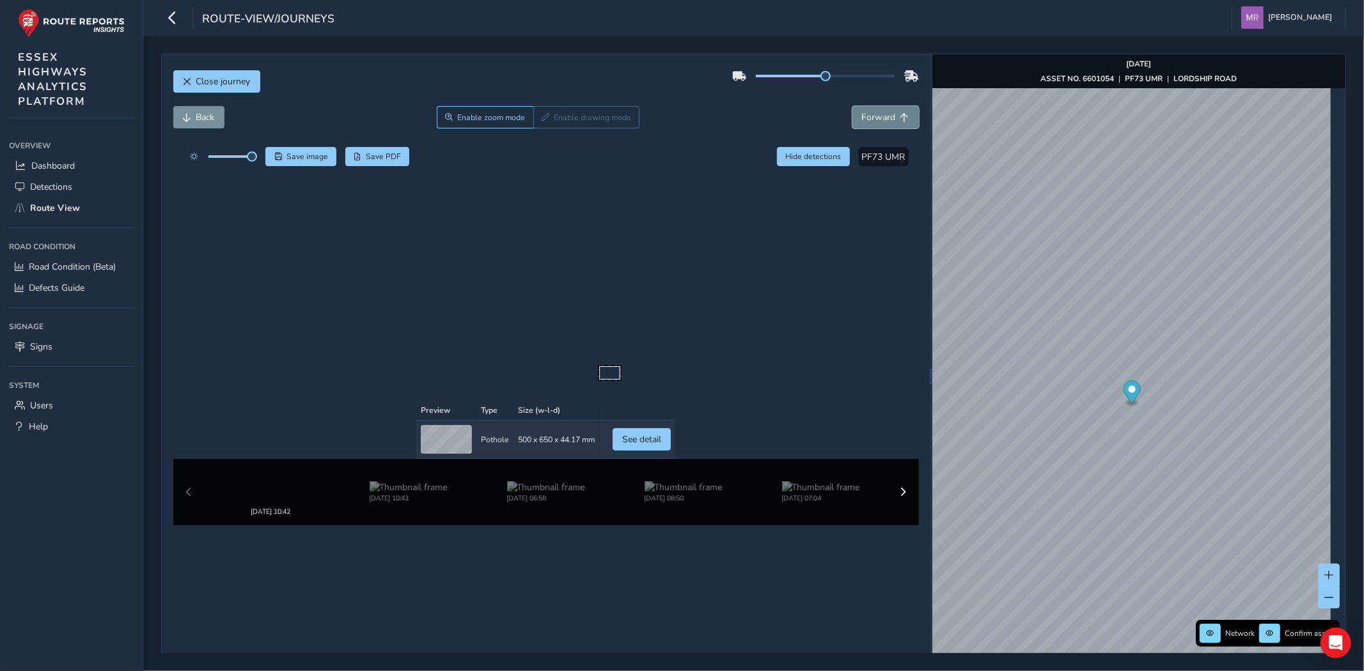
click at [880, 121] on span "Forward" at bounding box center [879, 117] width 34 height 12
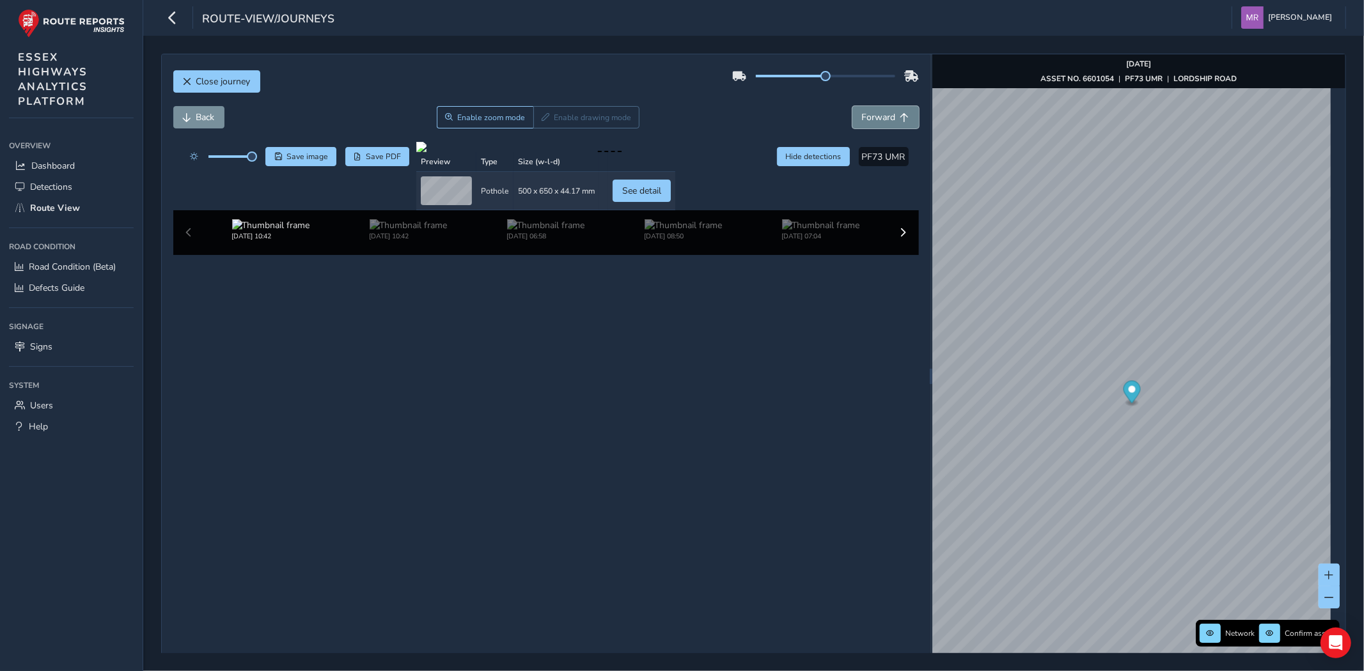
click at [880, 121] on span "Forward" at bounding box center [879, 117] width 34 height 12
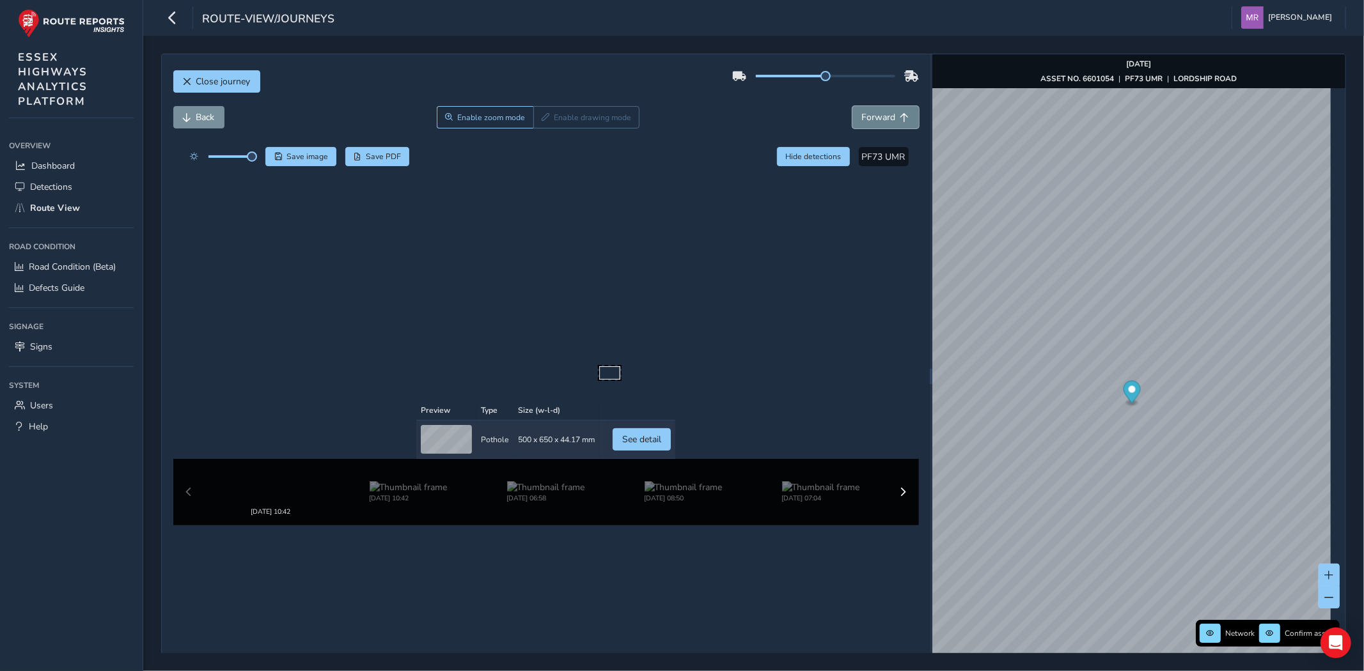
click at [880, 121] on span "Forward" at bounding box center [879, 117] width 34 height 12
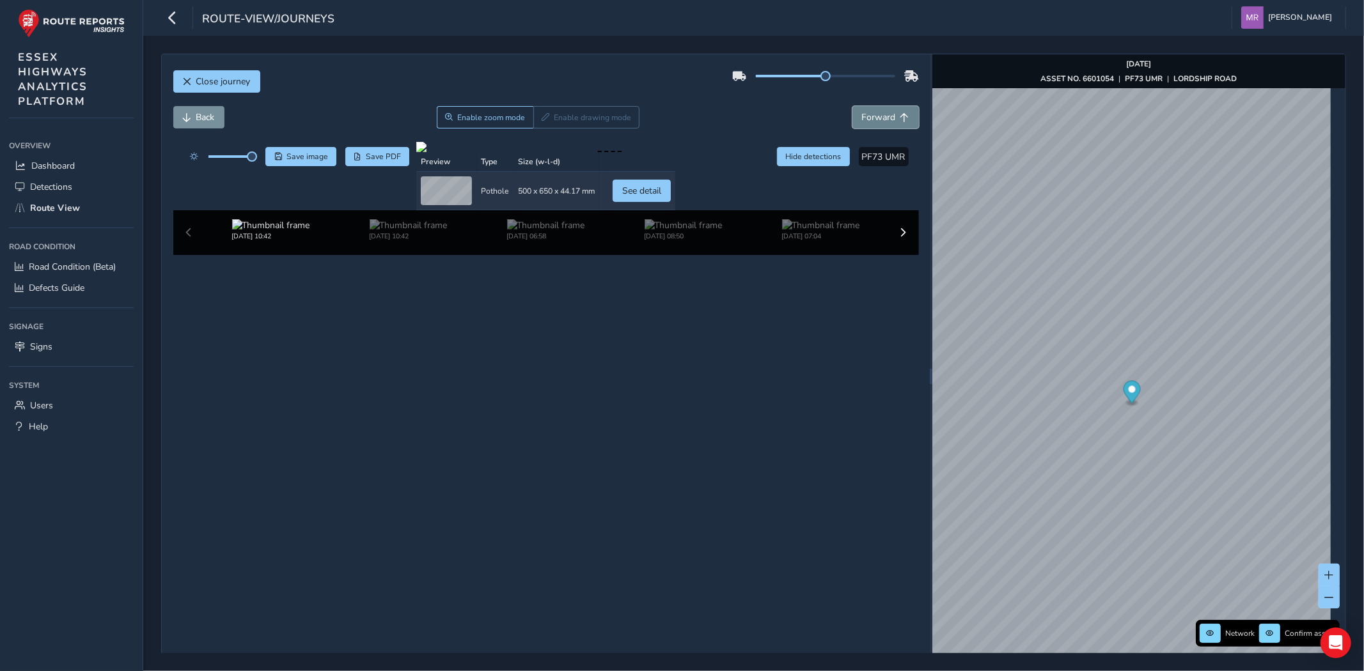
click at [880, 121] on span "Forward" at bounding box center [879, 117] width 34 height 12
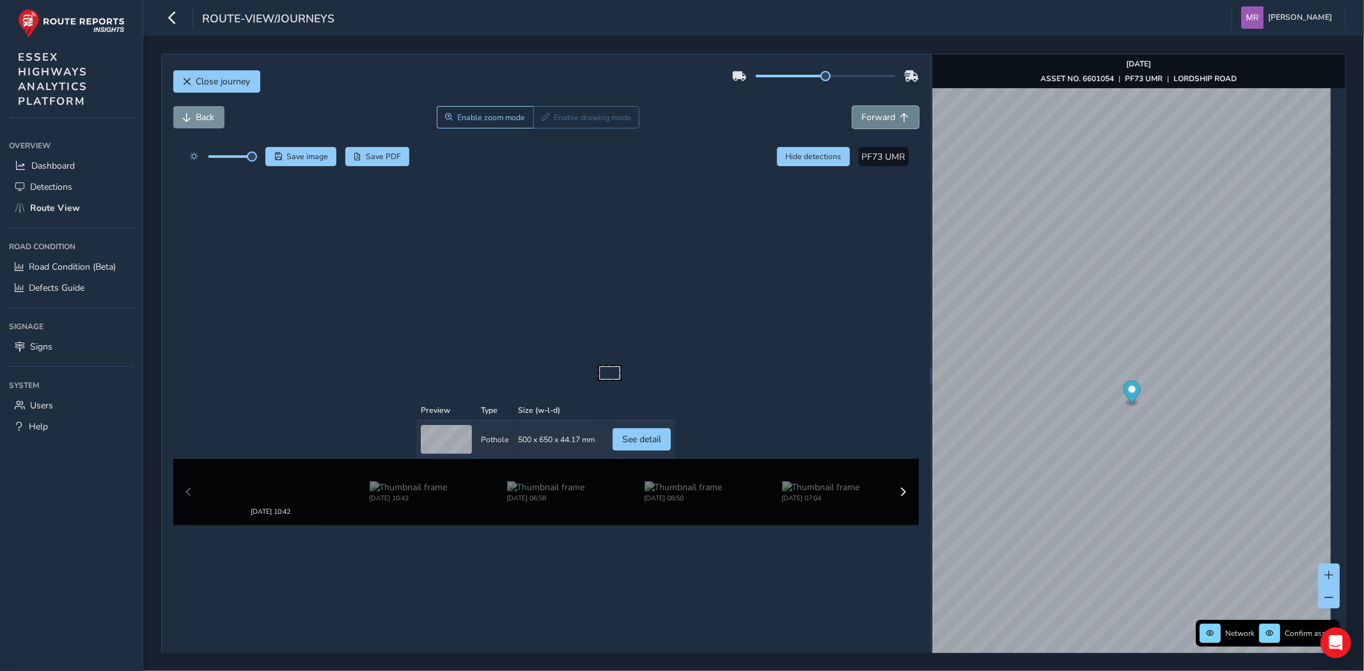
click at [880, 121] on span "Forward" at bounding box center [879, 117] width 34 height 12
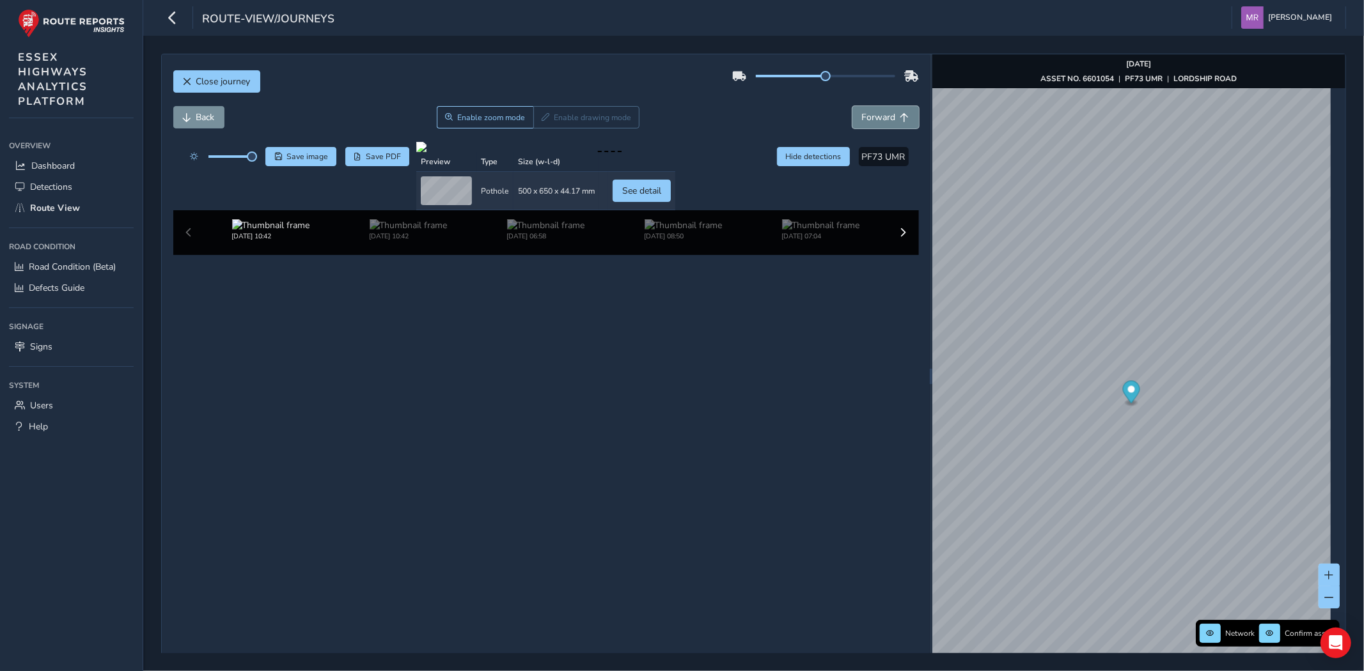
click at [880, 121] on span "Forward" at bounding box center [879, 117] width 34 height 12
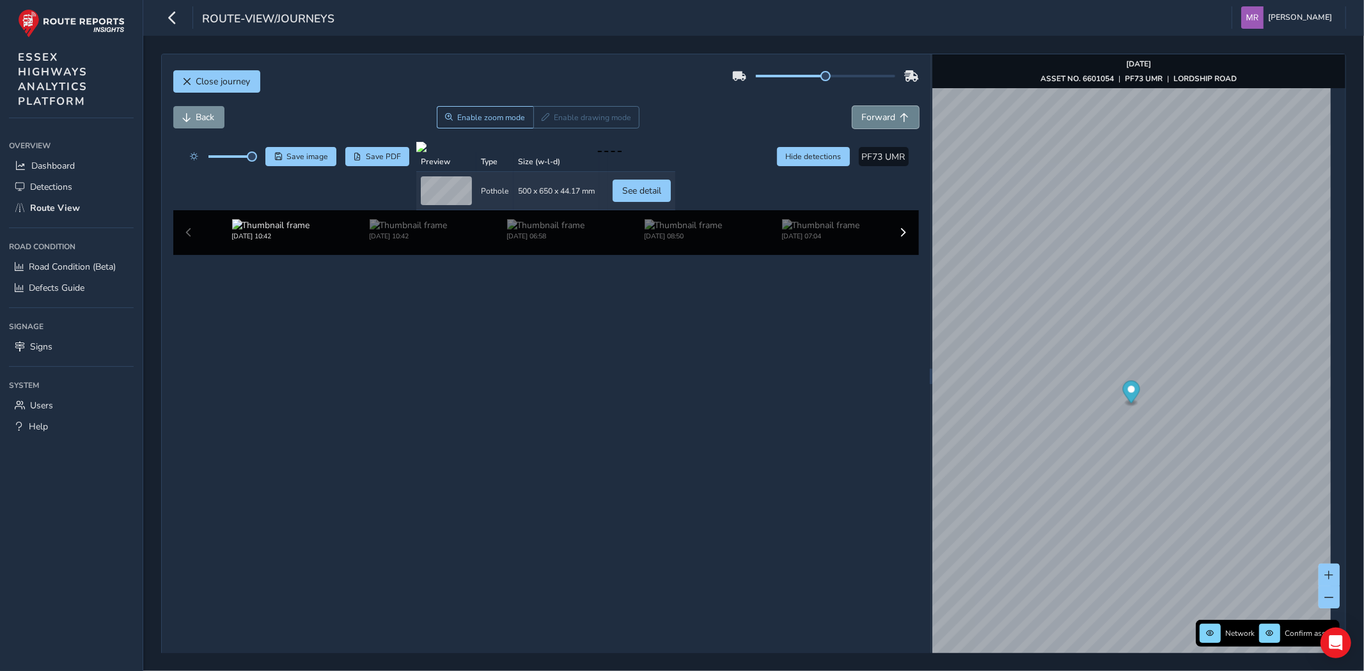
click at [880, 121] on span "Forward" at bounding box center [879, 117] width 34 height 12
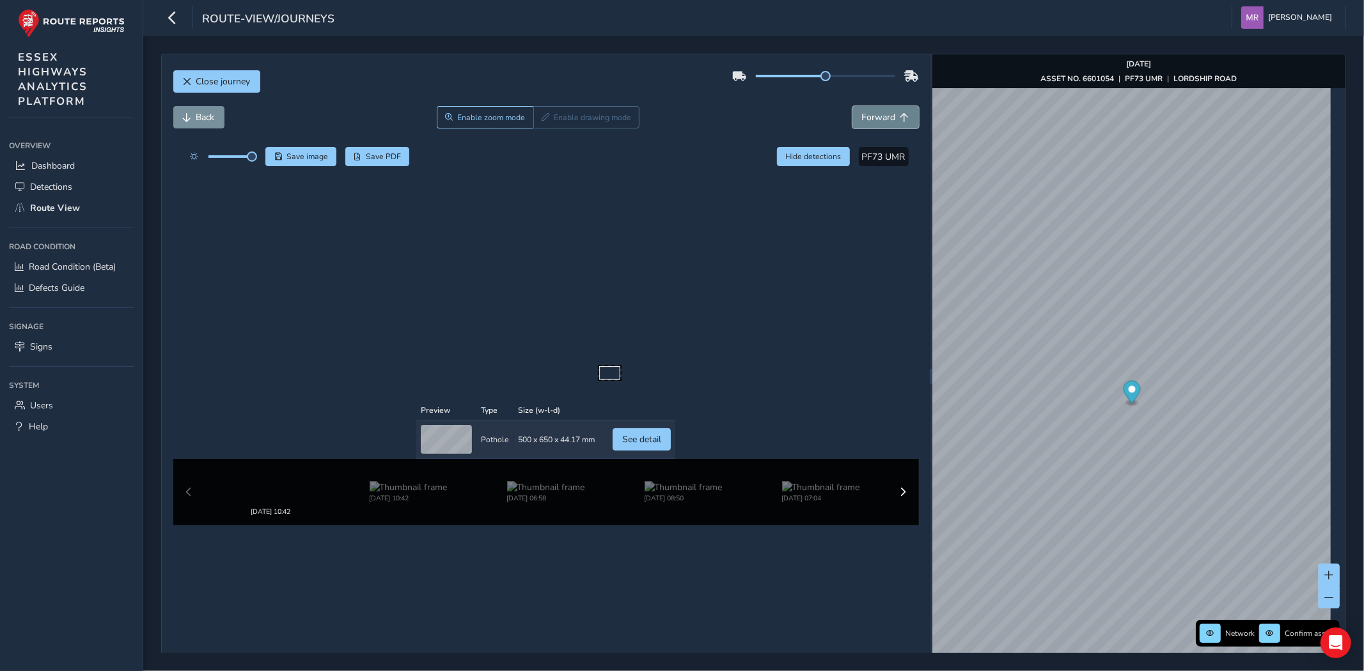
click at [880, 121] on span "Forward" at bounding box center [879, 117] width 34 height 12
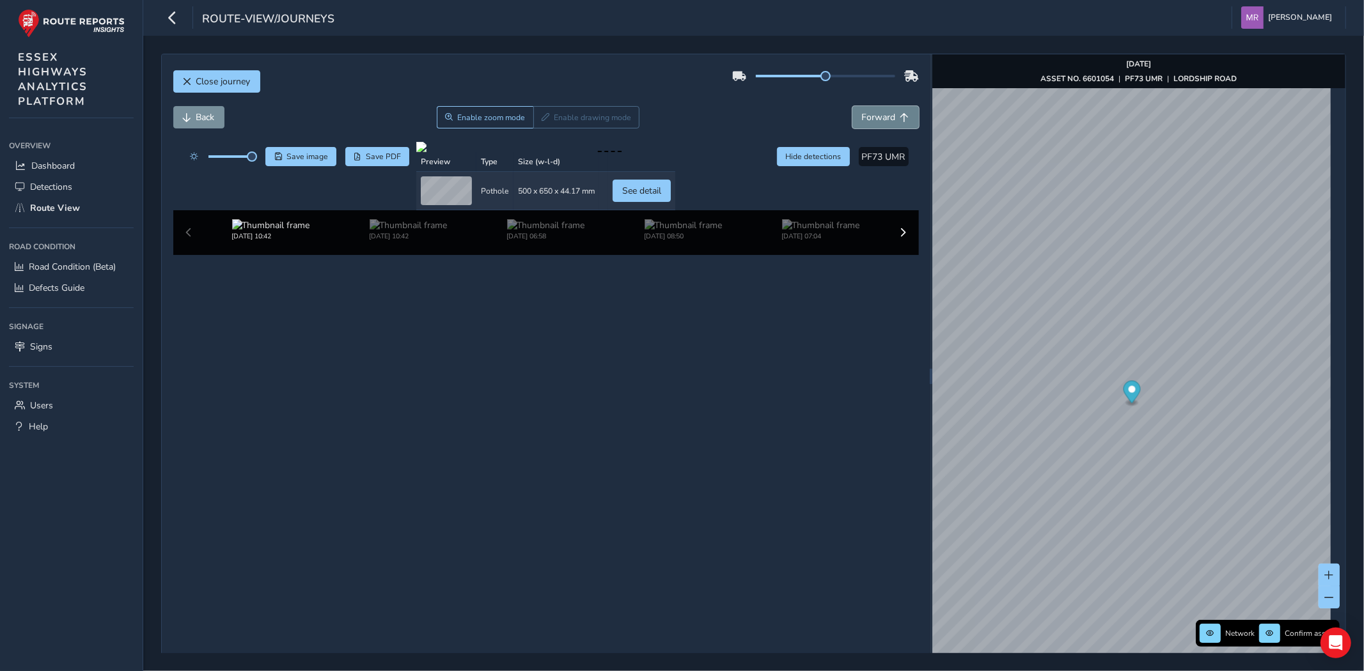
click at [880, 121] on span "Forward" at bounding box center [879, 117] width 34 height 12
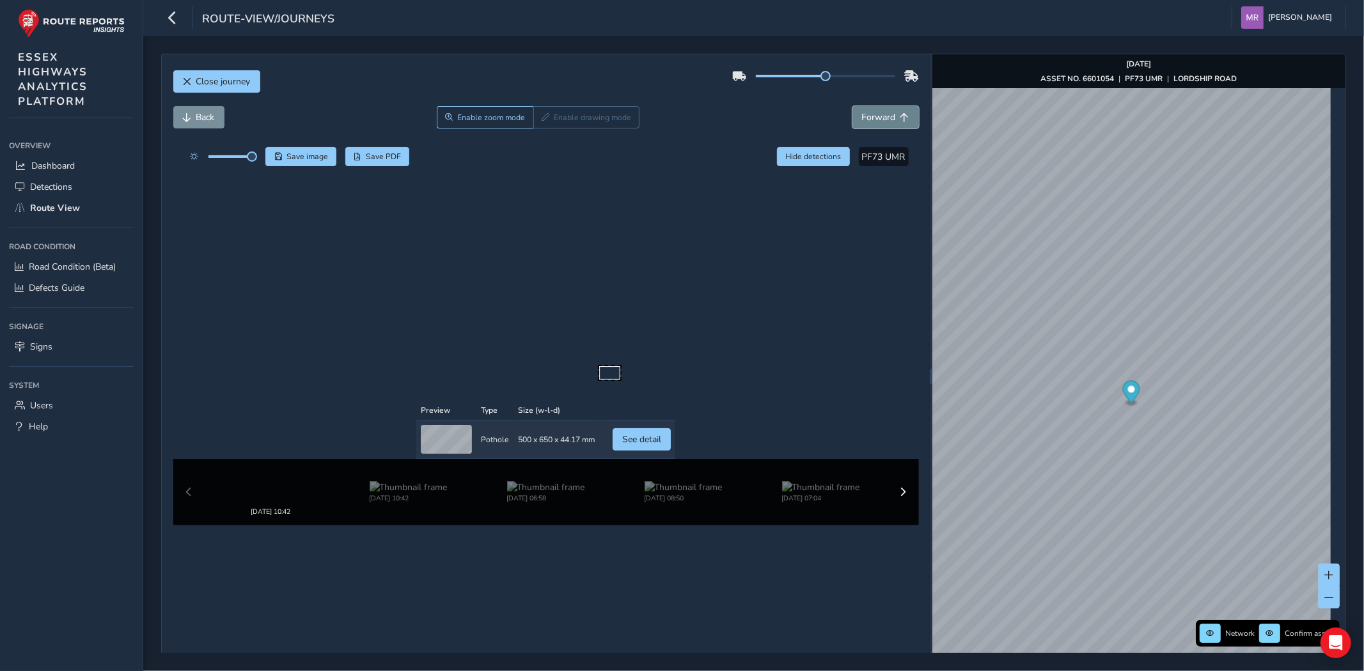
click at [880, 121] on span "Forward" at bounding box center [879, 117] width 34 height 12
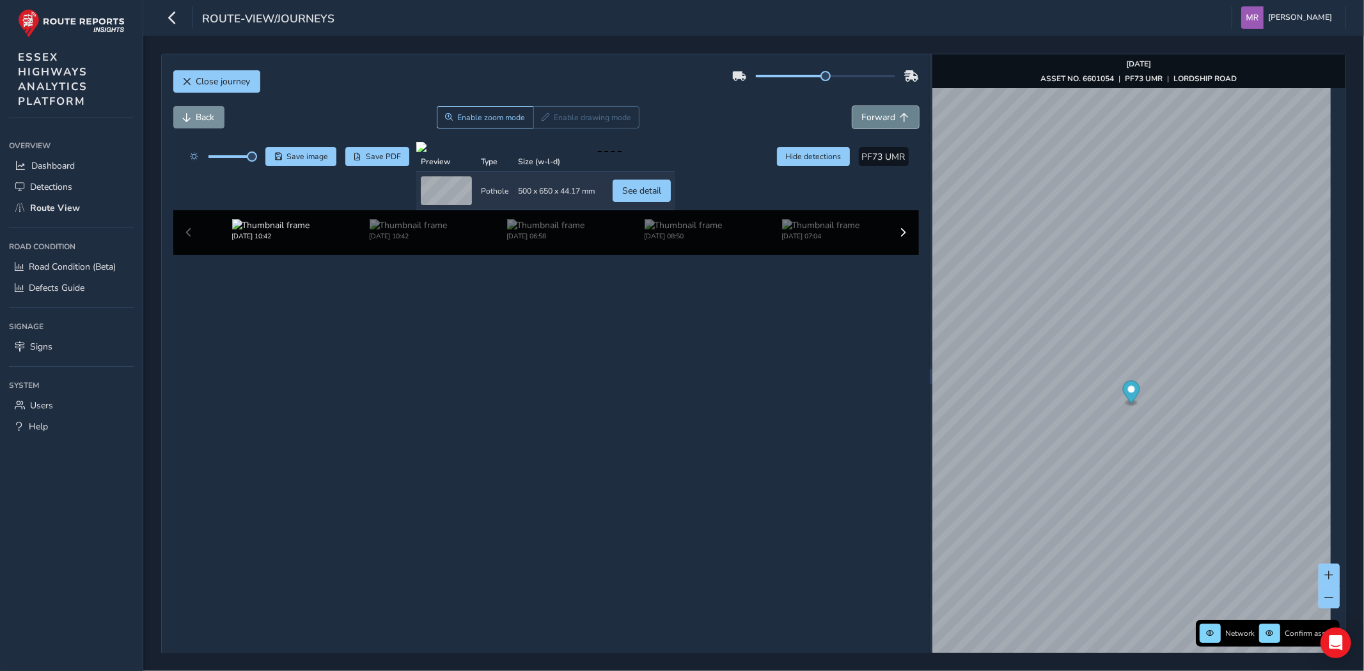
click at [880, 121] on span "Forward" at bounding box center [879, 117] width 34 height 12
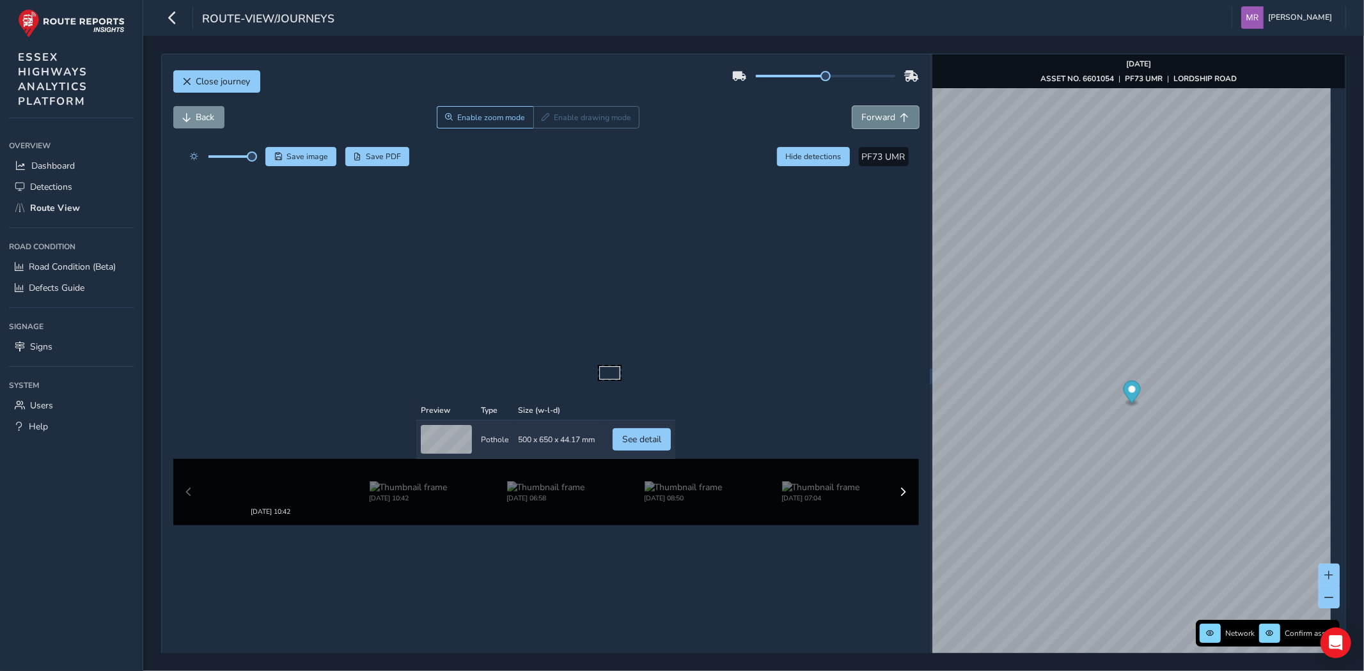
click at [880, 121] on span "Forward" at bounding box center [879, 117] width 34 height 12
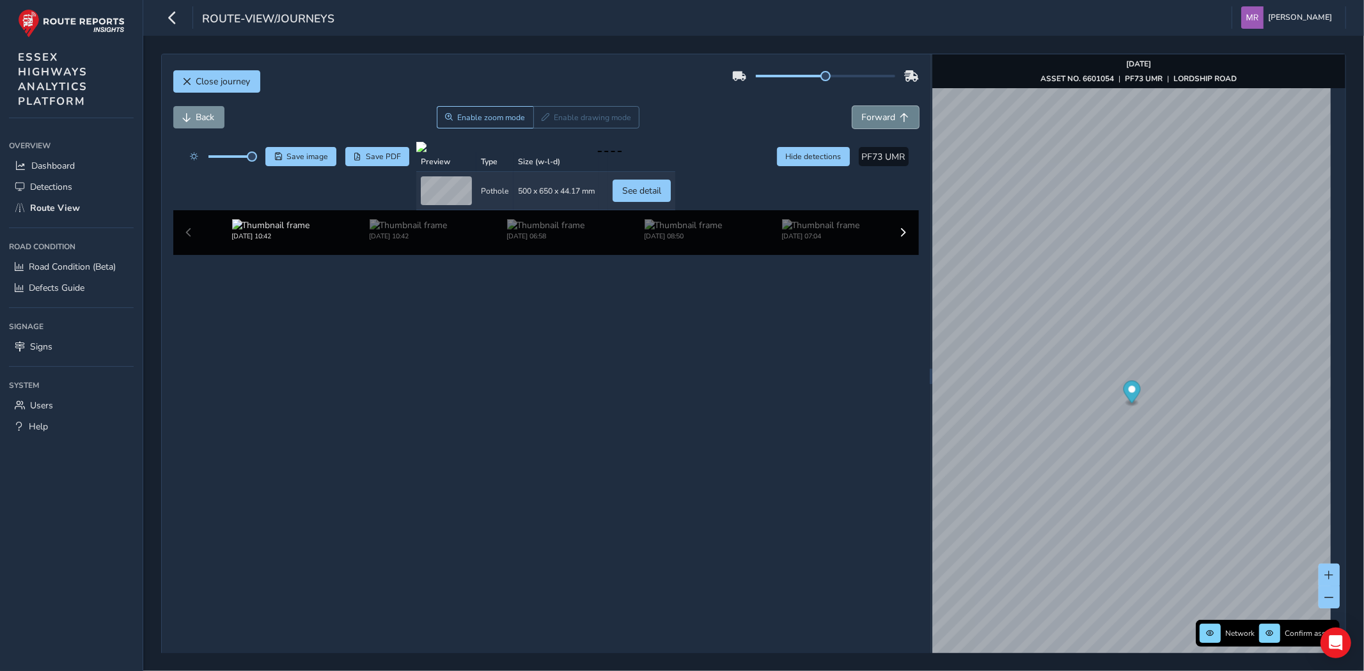
click at [880, 121] on span "Forward" at bounding box center [879, 117] width 34 height 12
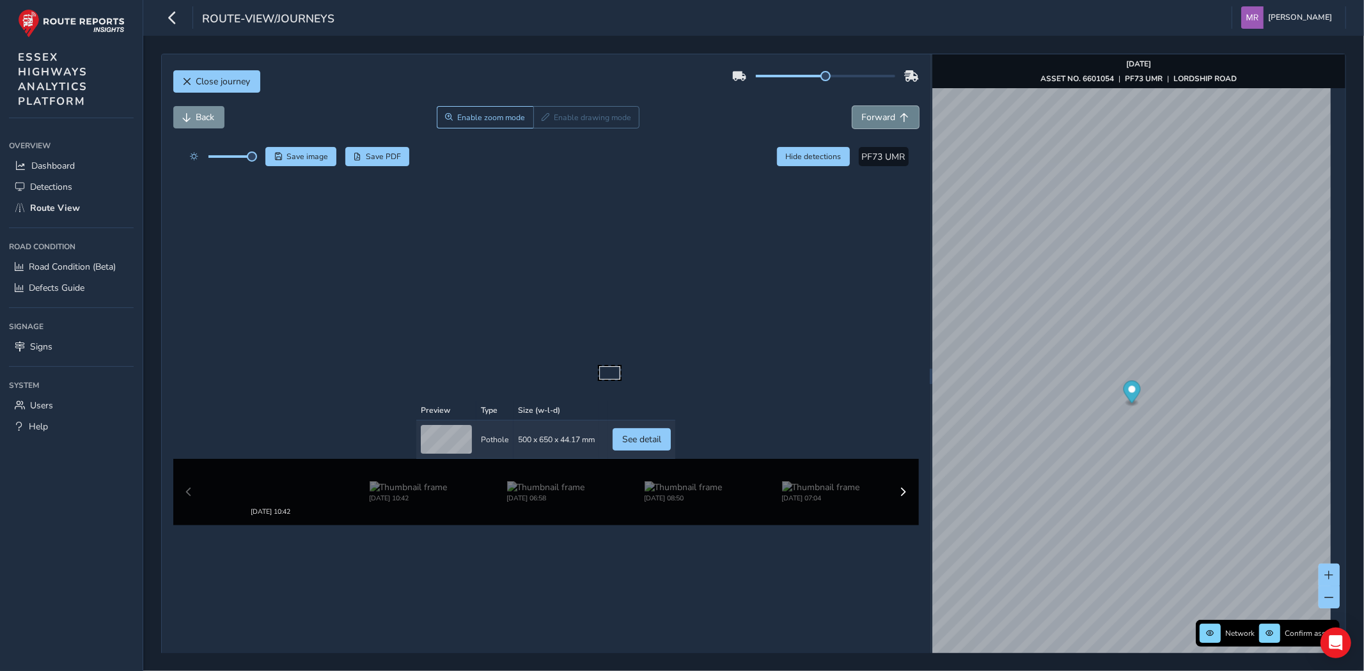
click at [880, 121] on span "Forward" at bounding box center [879, 117] width 34 height 12
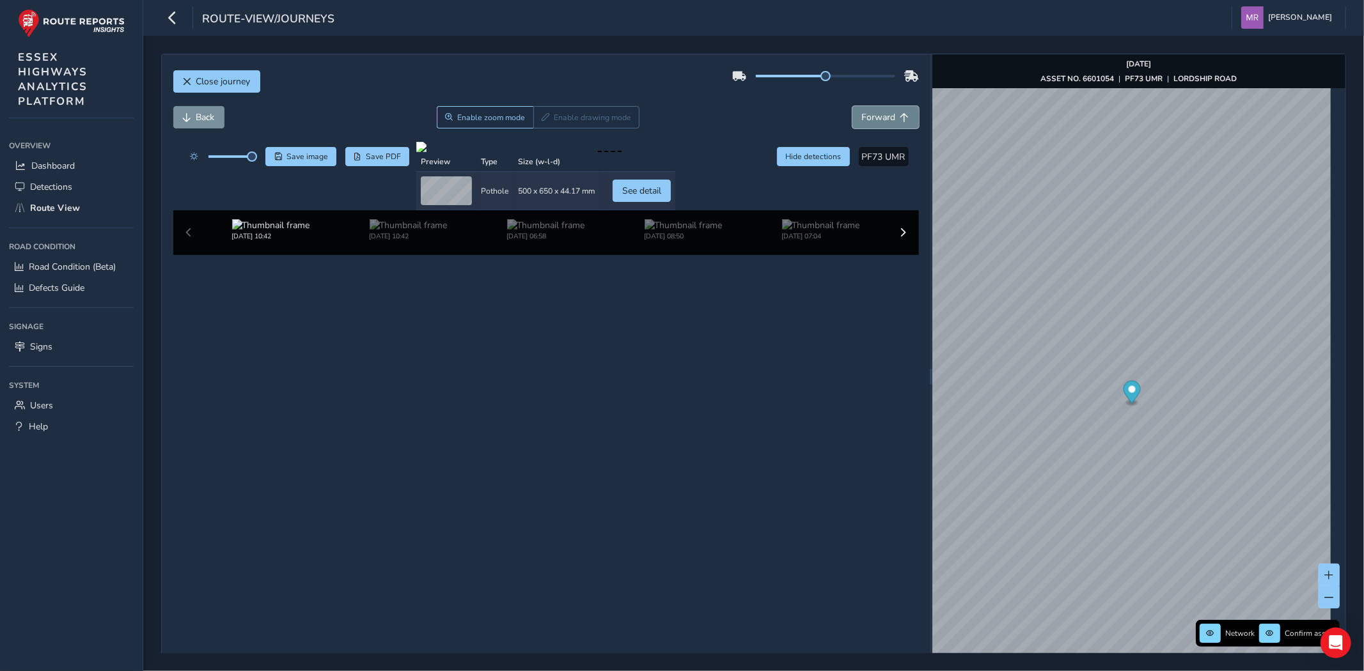
click at [880, 121] on span "Forward" at bounding box center [879, 117] width 34 height 12
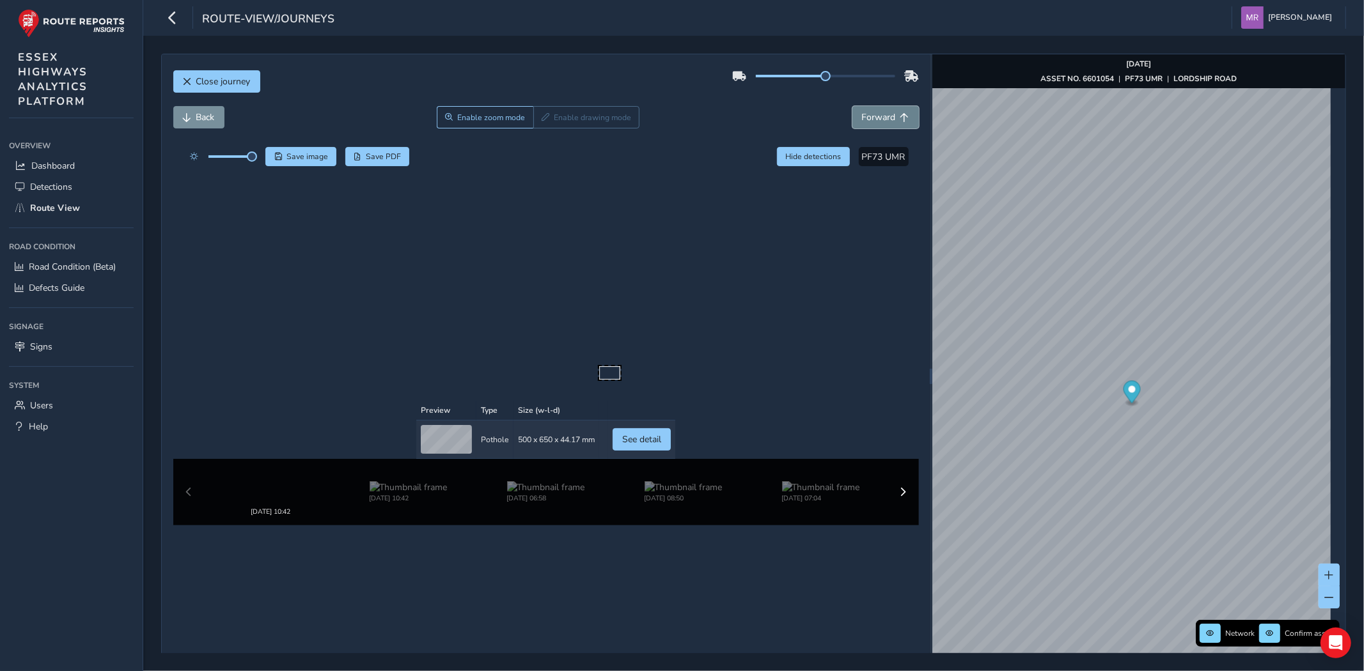
click at [880, 121] on span "Forward" at bounding box center [879, 117] width 34 height 12
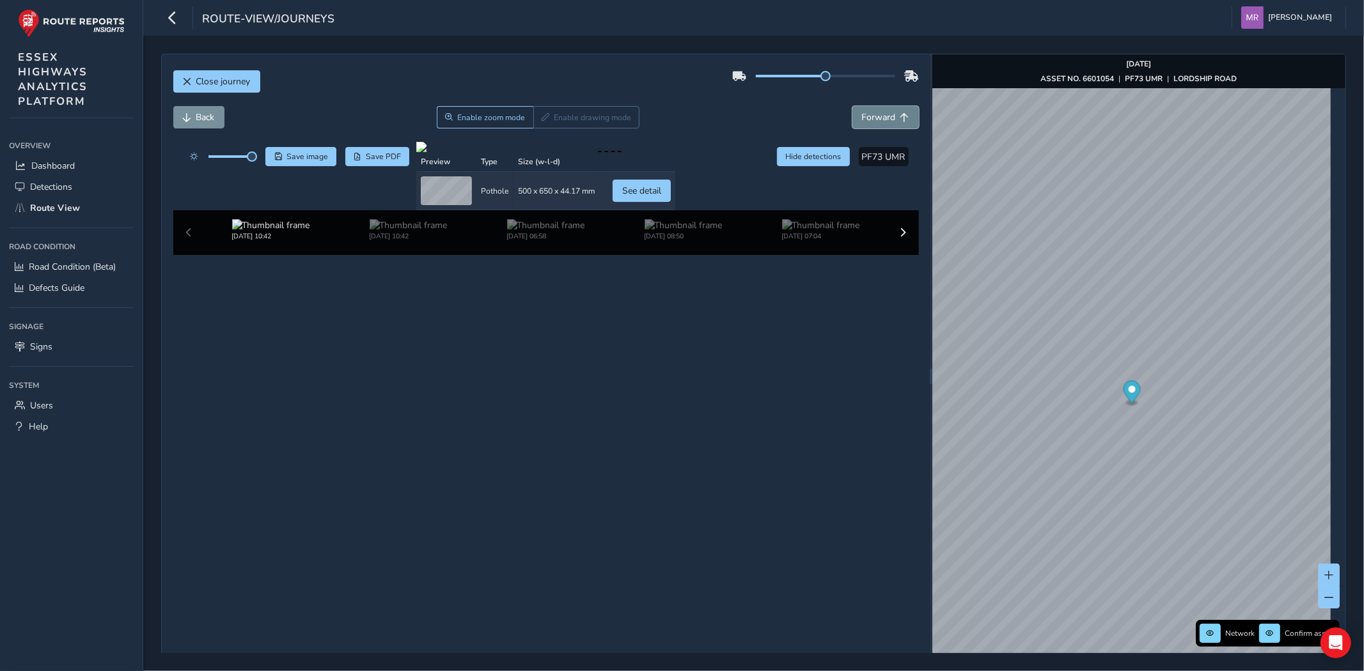
click at [880, 121] on span "Forward" at bounding box center [879, 117] width 34 height 12
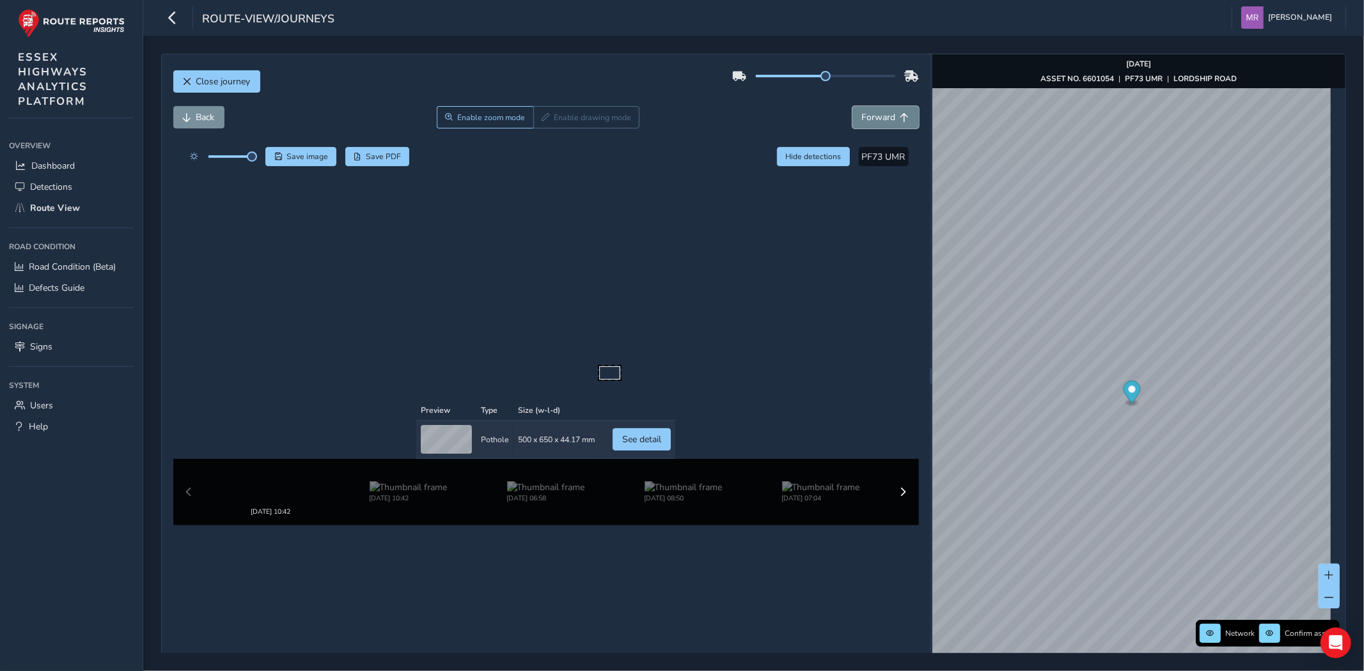
click at [880, 121] on span "Forward" at bounding box center [879, 117] width 34 height 12
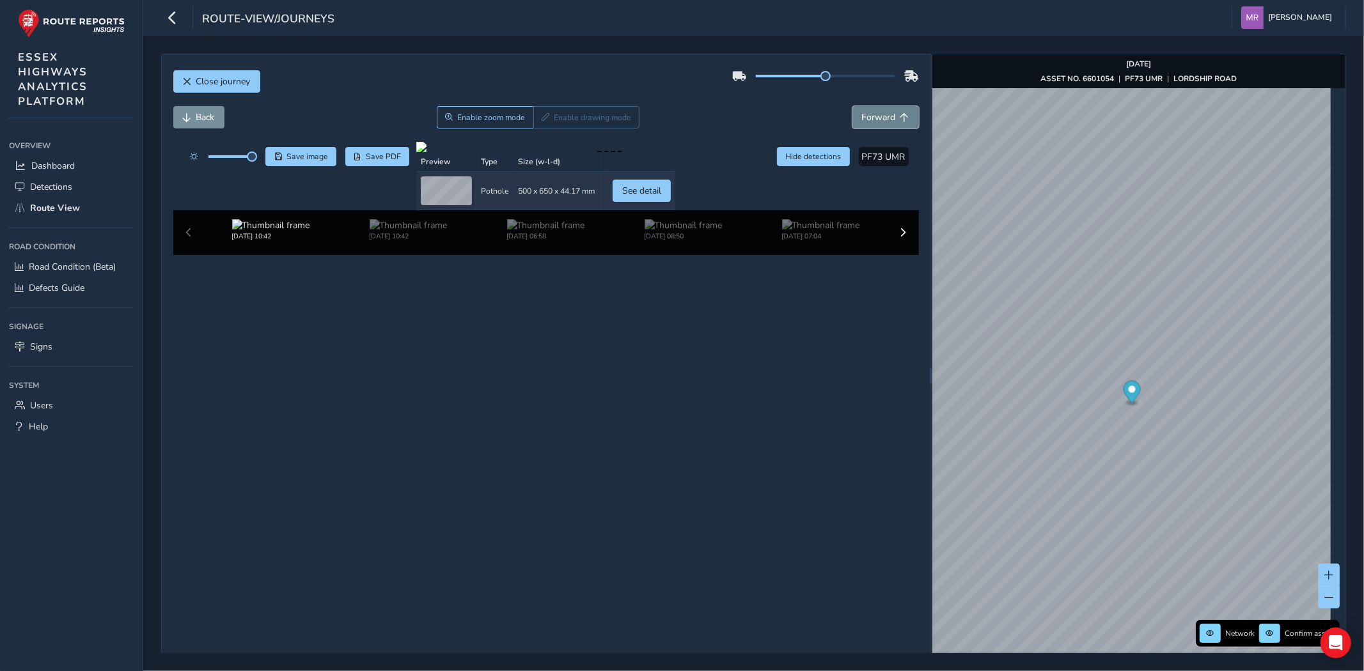
click at [880, 121] on span "Forward" at bounding box center [879, 117] width 34 height 12
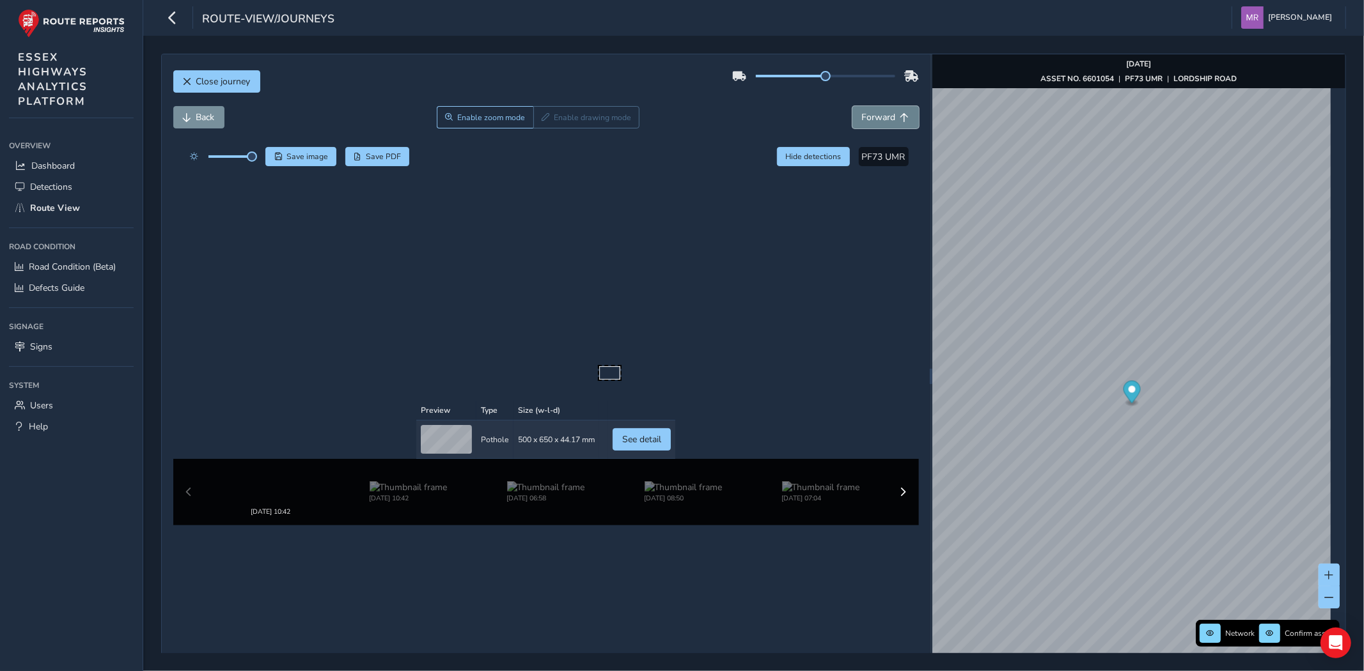
click at [880, 121] on span "Forward" at bounding box center [879, 117] width 34 height 12
